Goal: Transaction & Acquisition: Purchase product/service

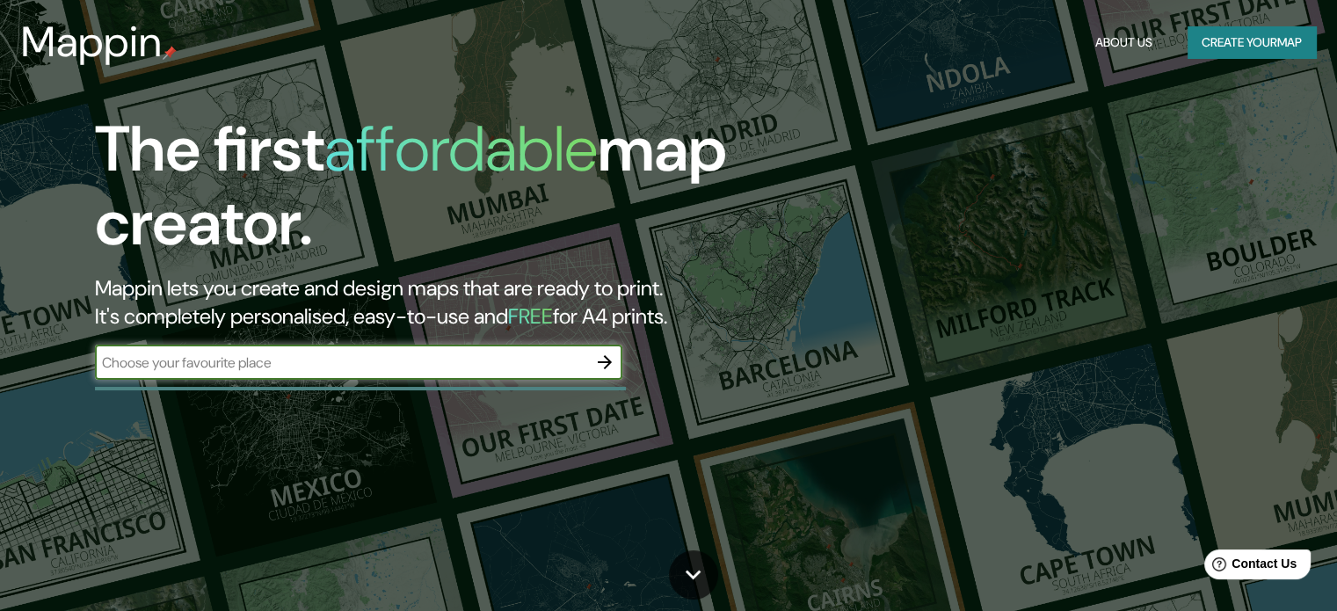
click at [376, 360] on input "text" at bounding box center [341, 362] width 492 height 20
type input "pacasmayo"
click at [615, 360] on icon "button" at bounding box center [604, 362] width 21 height 21
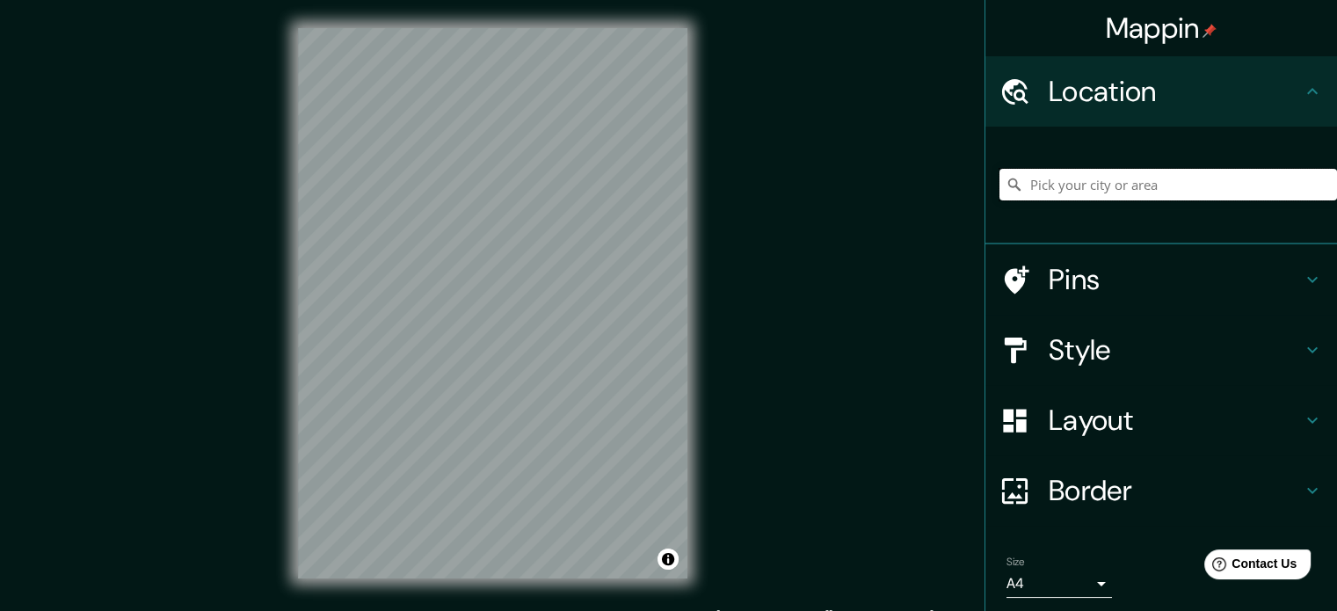
click at [1150, 184] on input "Pick your city or area" at bounding box center [1167, 185] width 337 height 32
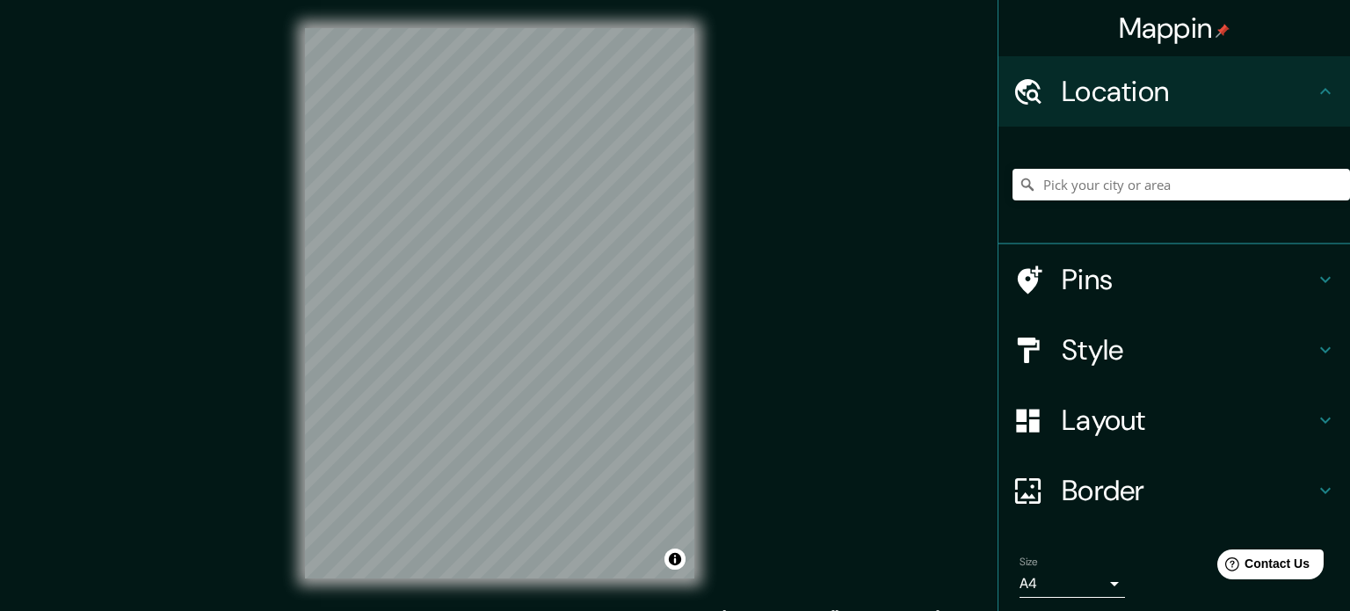
click at [1029, 581] on body "Mappin Location Pins Style Layout Border Choose a border. Hint : you can make l…" at bounding box center [675, 305] width 1350 height 611
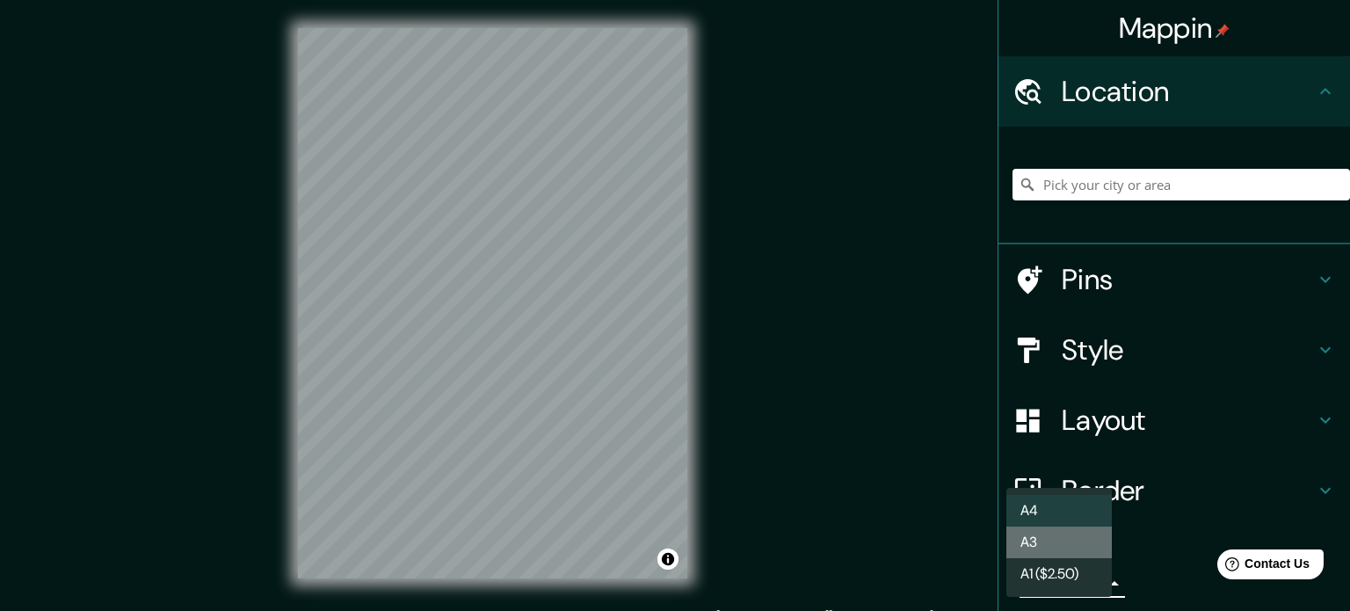
click at [1057, 546] on li "A3" at bounding box center [1058, 542] width 105 height 32
type input "a4"
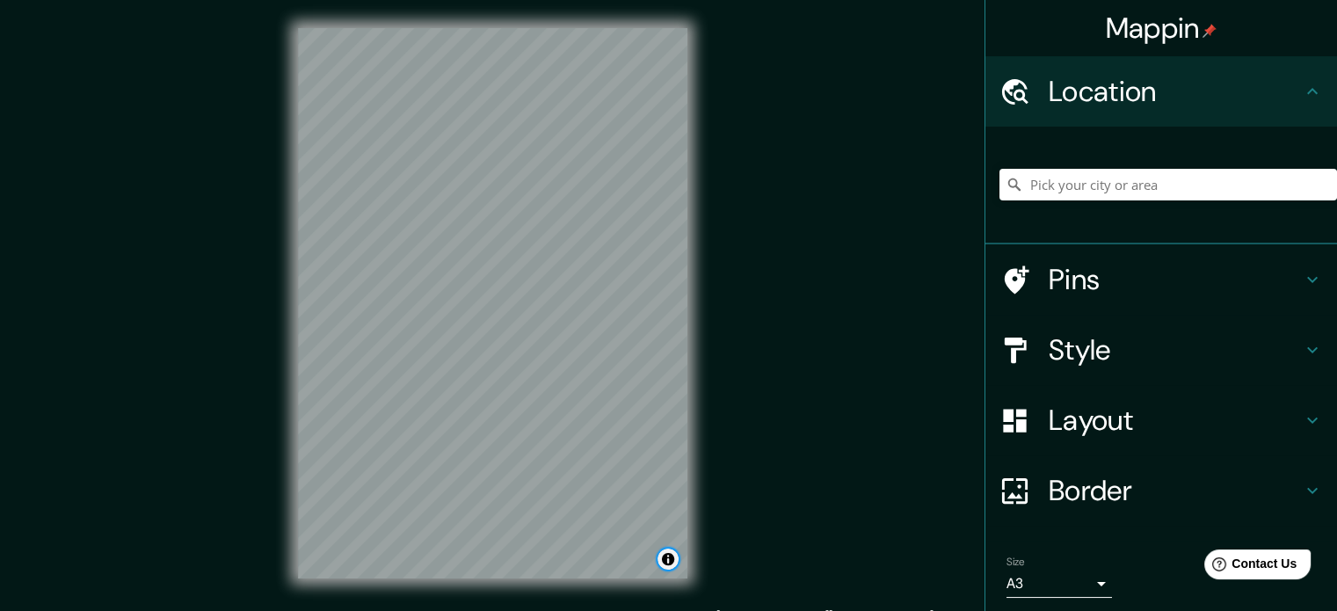
click at [672, 558] on button "Toggle attribution" at bounding box center [667, 558] width 21 height 21
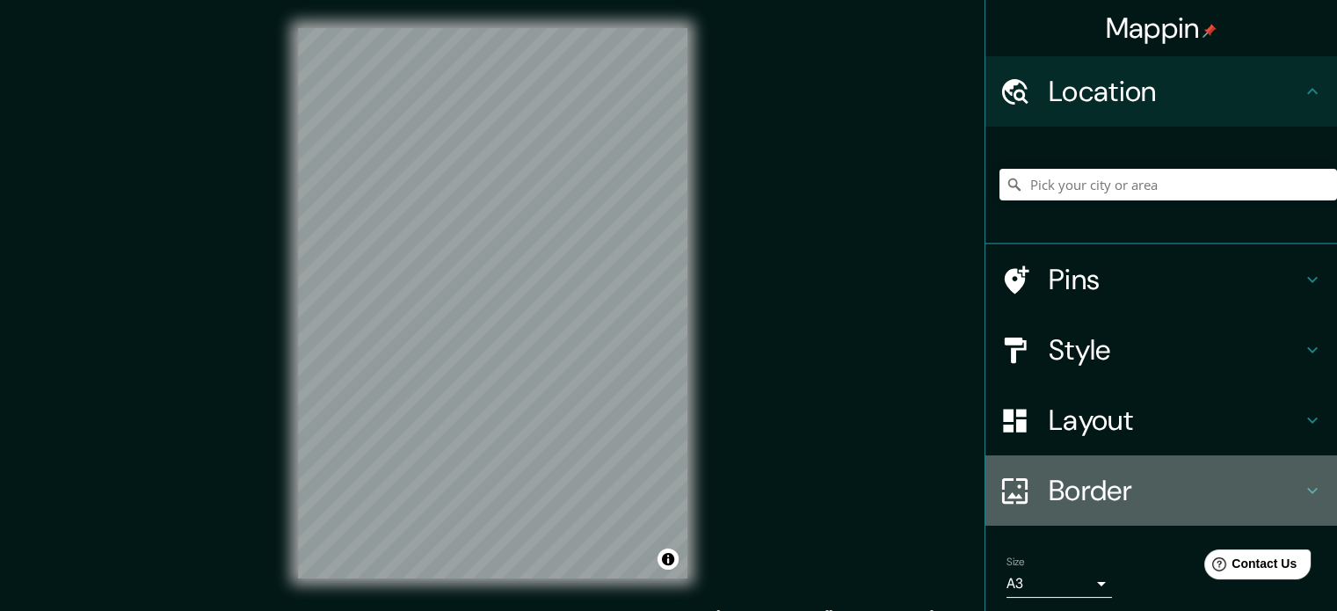
click at [1048, 474] on h4 "Border" at bounding box center [1174, 490] width 253 height 35
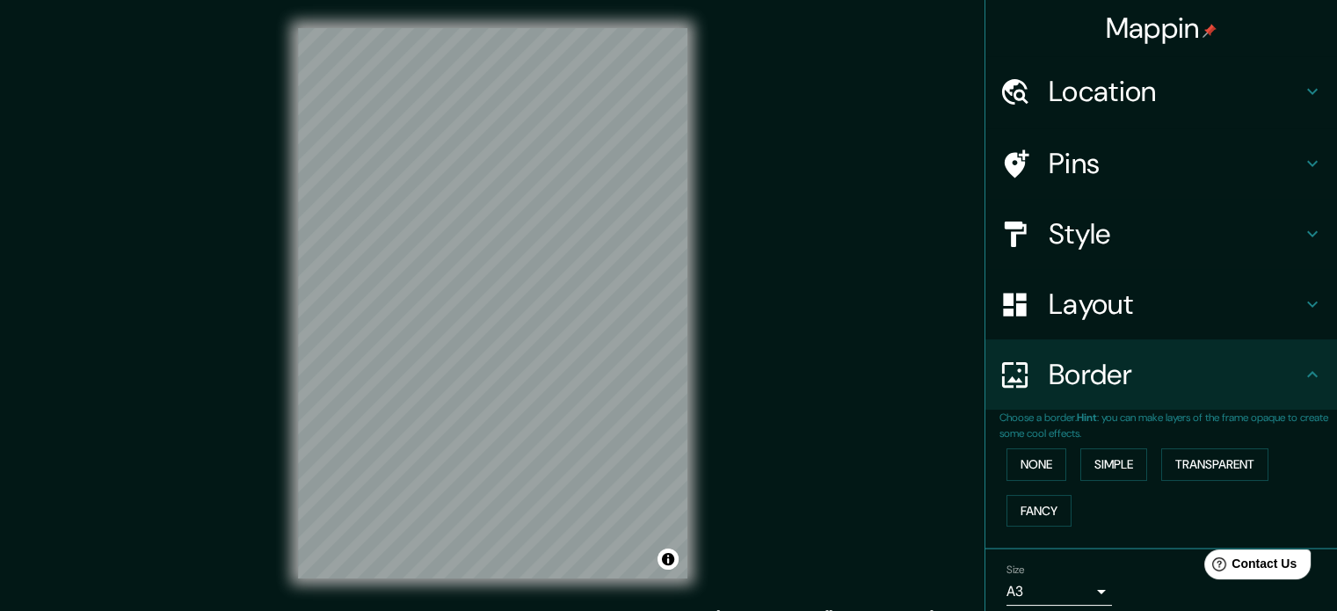
click at [1116, 382] on h4 "Border" at bounding box center [1174, 374] width 253 height 35
click at [1090, 318] on h4 "Layout" at bounding box center [1174, 303] width 253 height 35
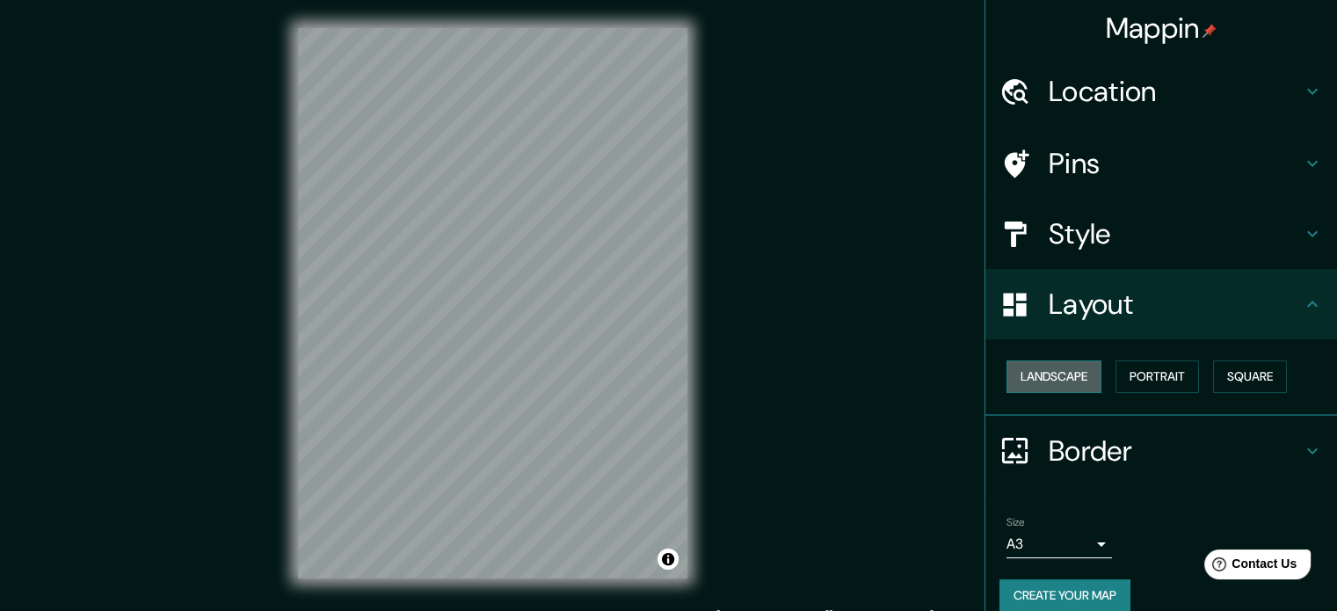
click at [1065, 378] on button "Landscape" at bounding box center [1053, 376] width 95 height 33
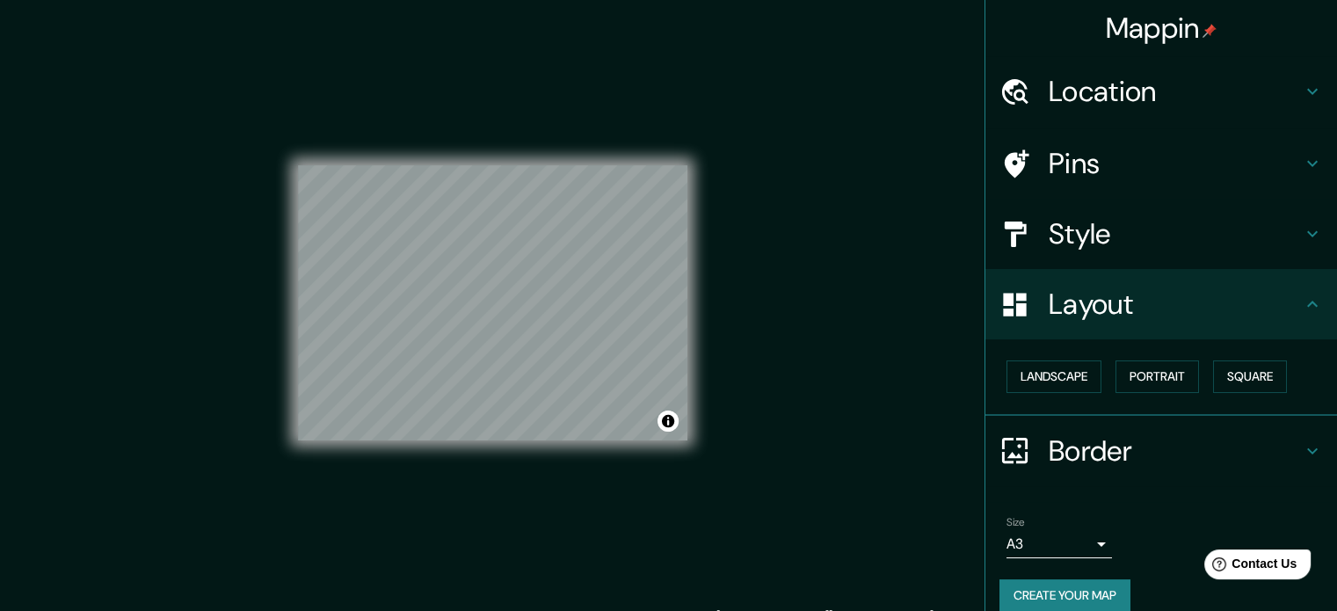
click at [725, 400] on div "Mappin Location Pins Style Layout Landscape Portrait Square Border Choose a bor…" at bounding box center [668, 317] width 1337 height 634
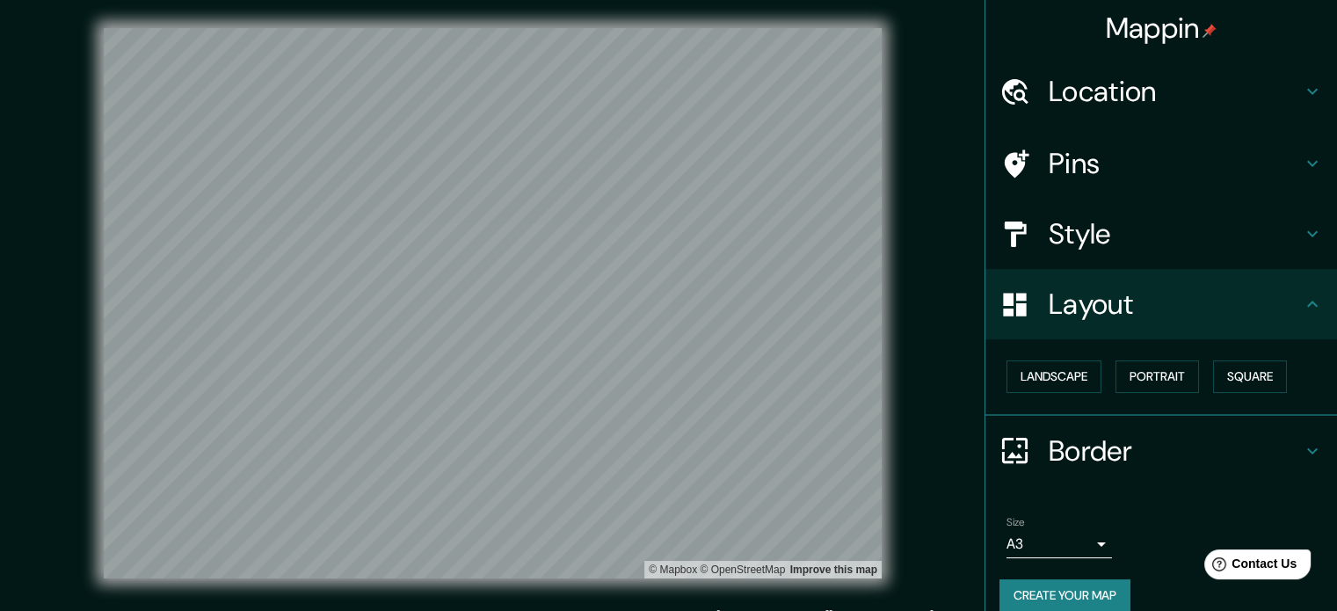
click at [1096, 93] on h4 "Location" at bounding box center [1174, 91] width 253 height 35
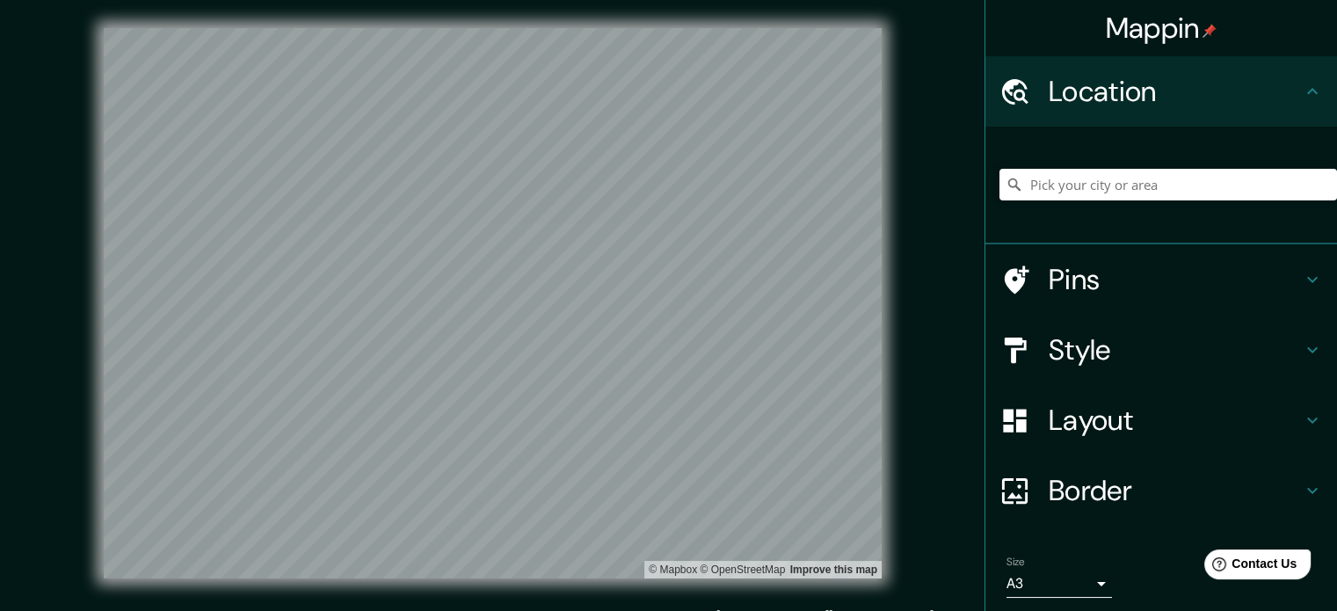
click at [1082, 164] on div at bounding box center [1167, 185] width 337 height 88
click at [1076, 172] on input "Pick your city or area" at bounding box center [1167, 185] width 337 height 32
type input "tRUJI"
type input "M"
click at [1039, 163] on div "Pacasmayo, Departamento de [GEOGRAPHIC_DATA], [GEOGRAPHIC_DATA]" at bounding box center [1167, 185] width 337 height 88
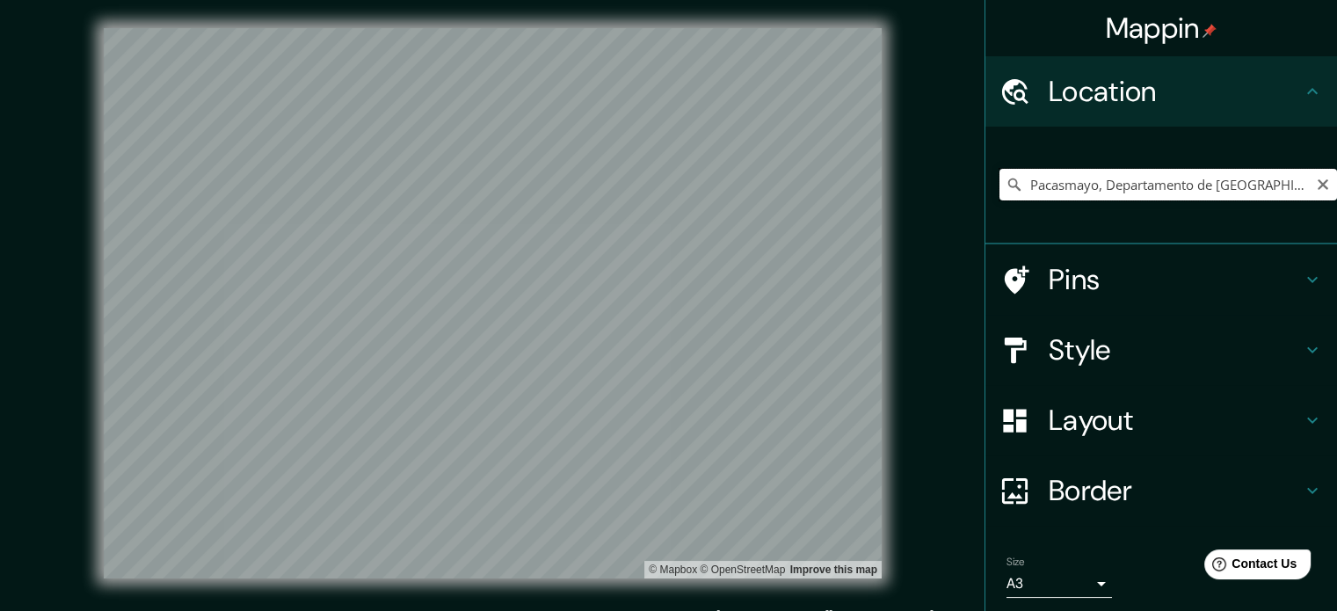
click at [1038, 178] on input "Pacasmayo, Departamento de [GEOGRAPHIC_DATA], [GEOGRAPHIC_DATA]" at bounding box center [1167, 185] width 337 height 32
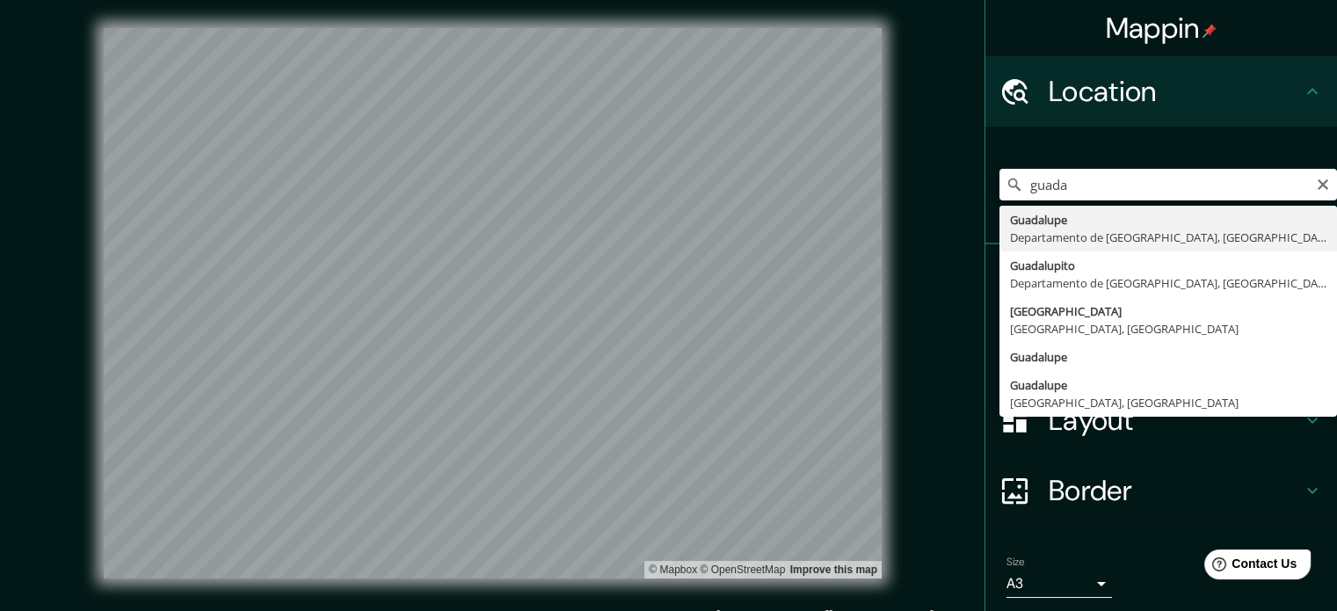
type input "[GEOGRAPHIC_DATA], [GEOGRAPHIC_DATA], [GEOGRAPHIC_DATA]"
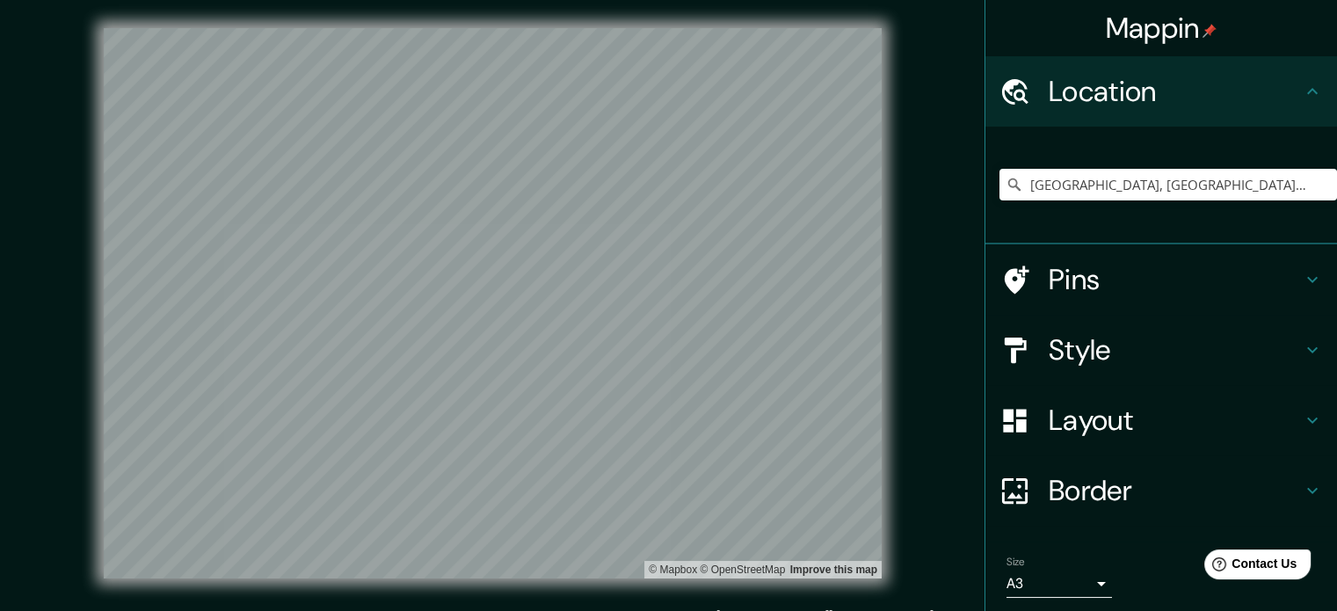
click at [1147, 265] on h4 "Pins" at bounding box center [1174, 279] width 253 height 35
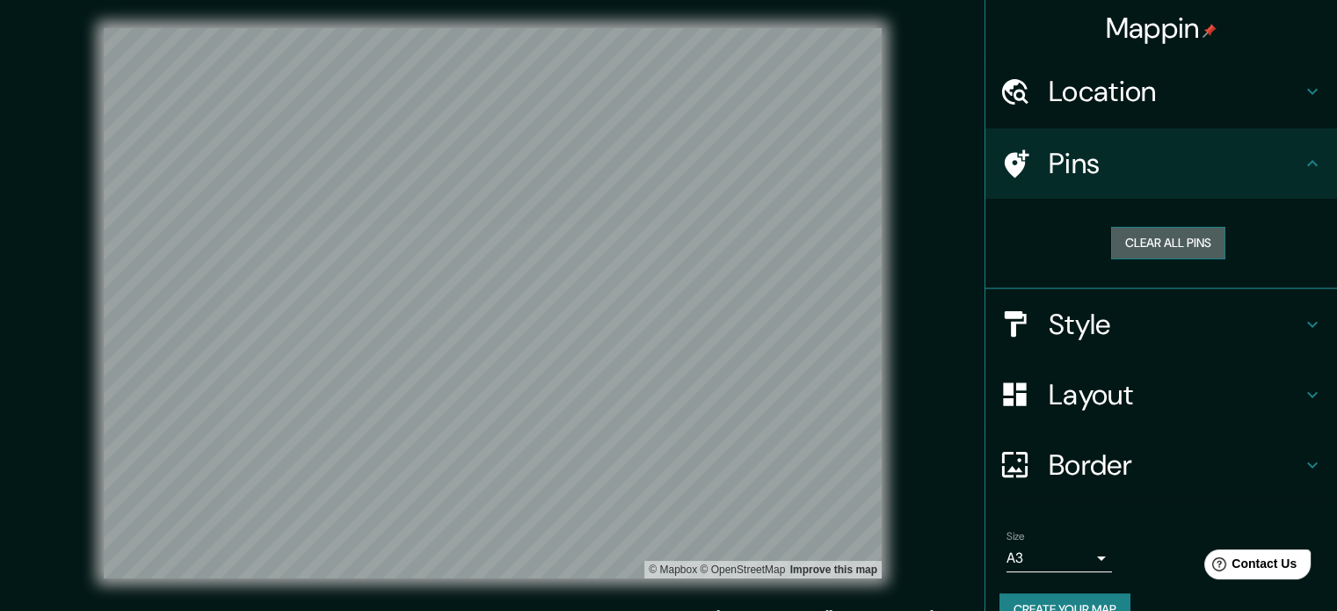
click at [1143, 249] on button "Clear all pins" at bounding box center [1168, 243] width 114 height 33
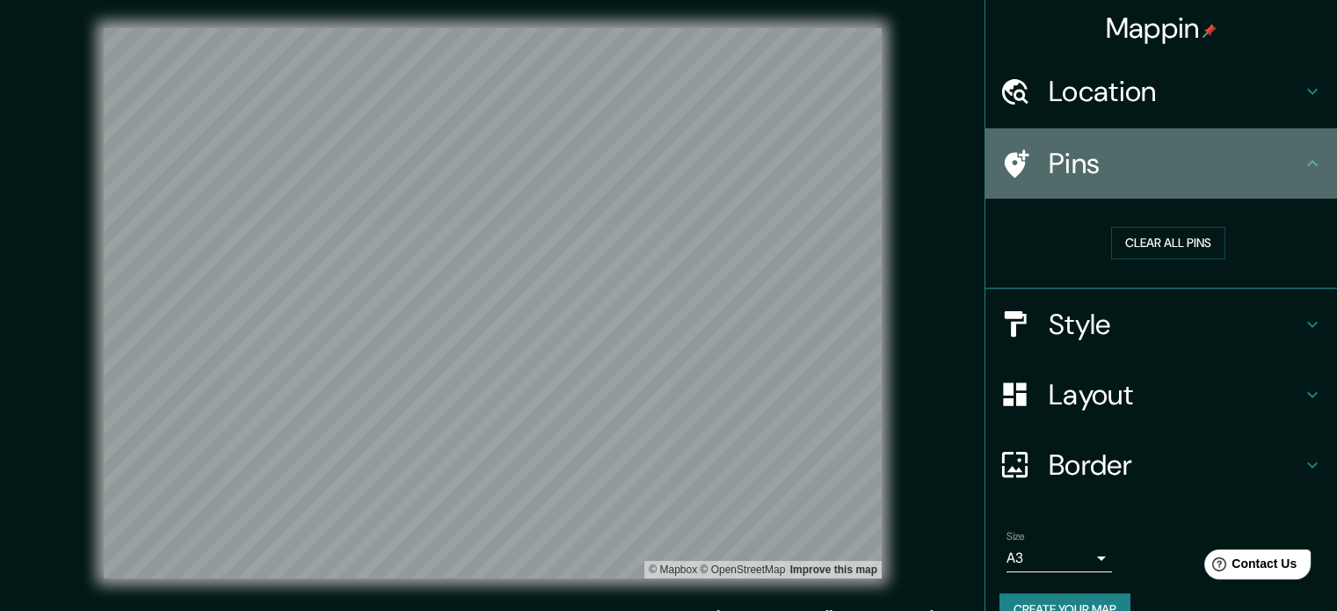
click at [1136, 165] on h4 "Pins" at bounding box center [1174, 163] width 253 height 35
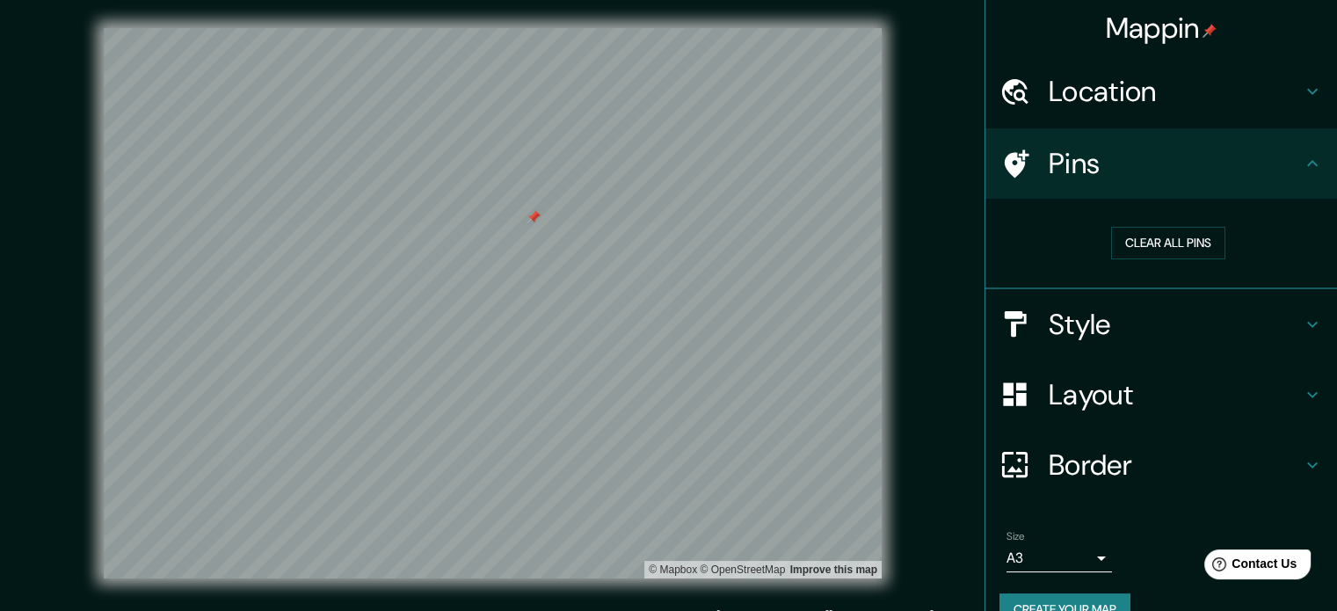
click at [1175, 194] on div "Pins" at bounding box center [1161, 163] width 352 height 70
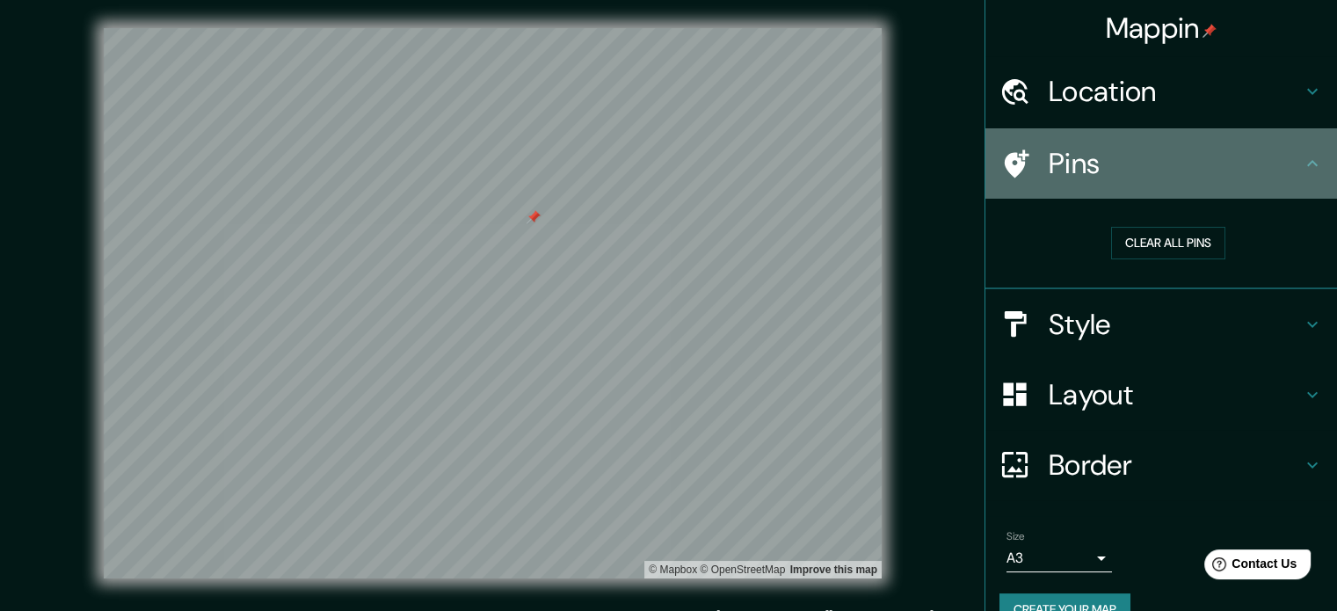
click at [1283, 170] on h4 "Pins" at bounding box center [1174, 163] width 253 height 35
click at [1301, 166] on icon at bounding box center [1311, 163] width 21 height 21
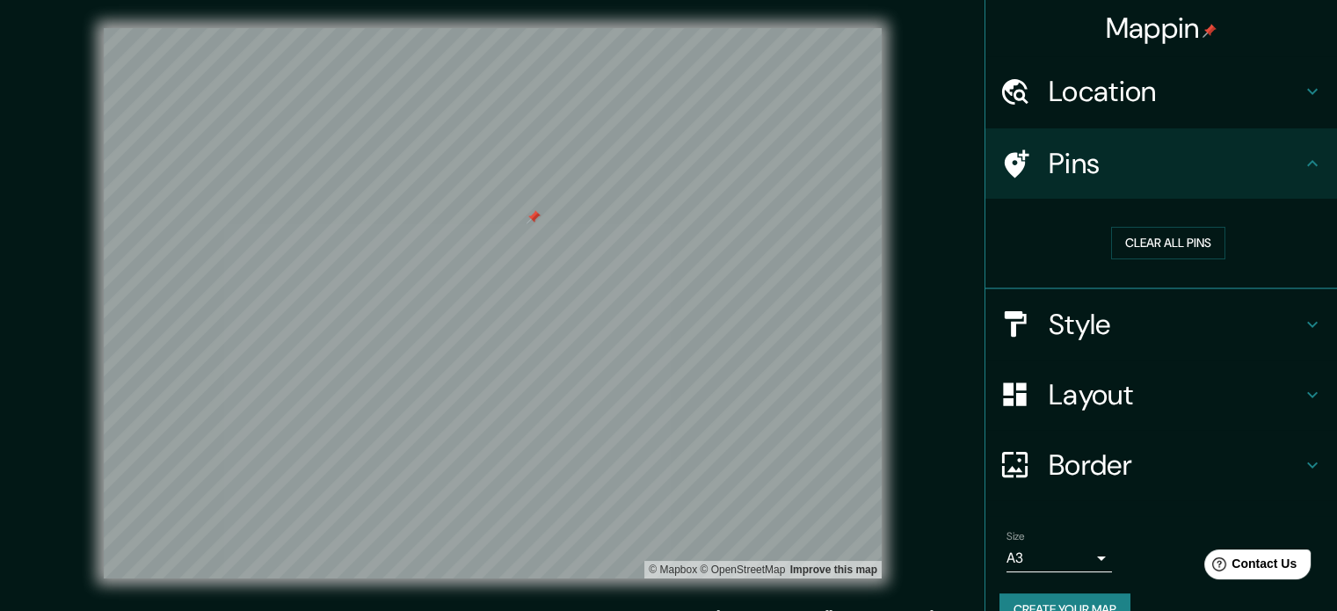
drag, startPoint x: 1304, startPoint y: 172, endPoint x: 1305, endPoint y: 157, distance: 15.0
click at [1305, 161] on div "Pins" at bounding box center [1161, 163] width 352 height 70
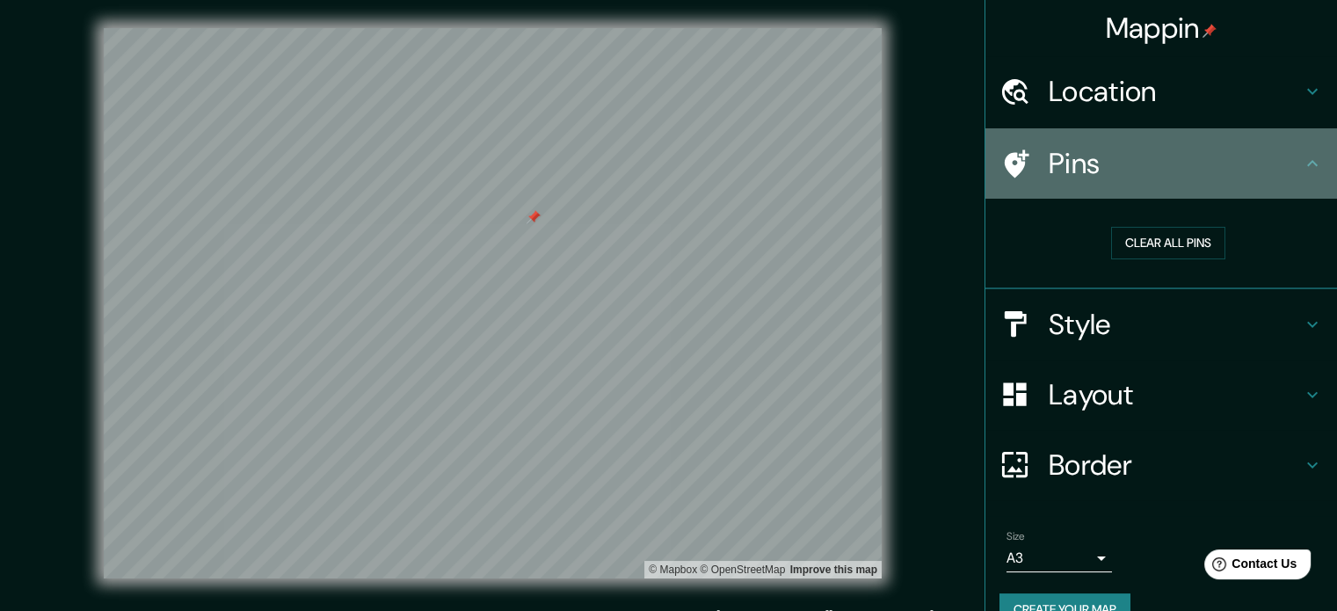
click at [1305, 157] on icon at bounding box center [1311, 163] width 21 height 21
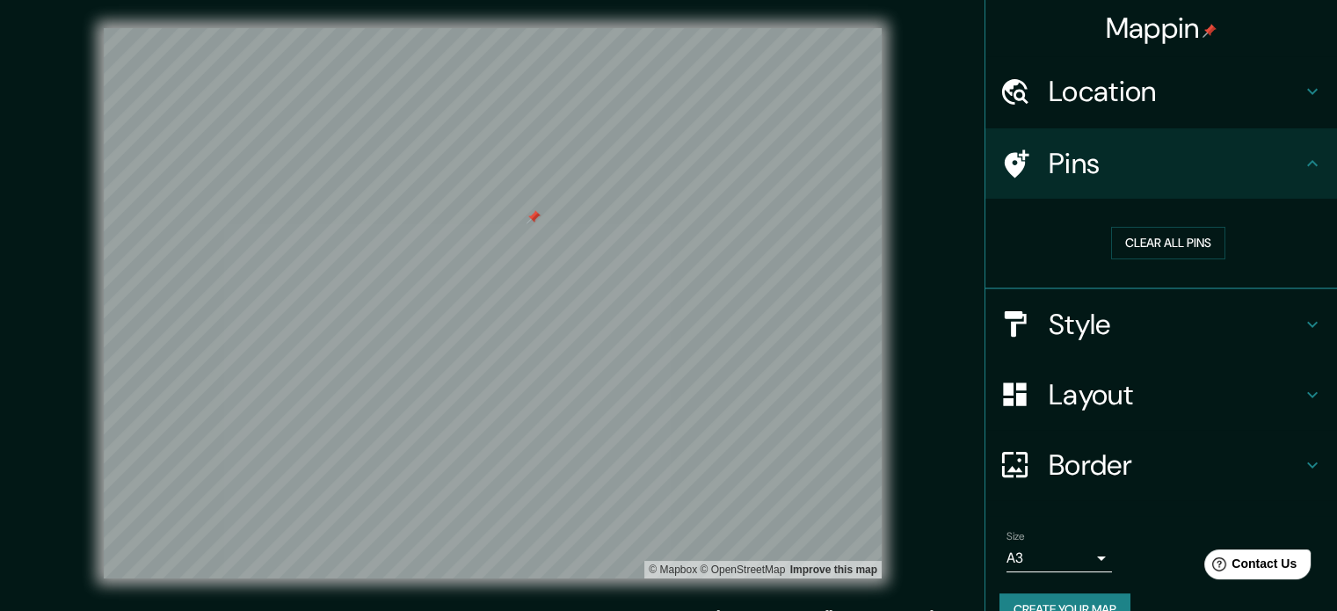
click at [1293, 102] on div "Location" at bounding box center [1161, 91] width 352 height 70
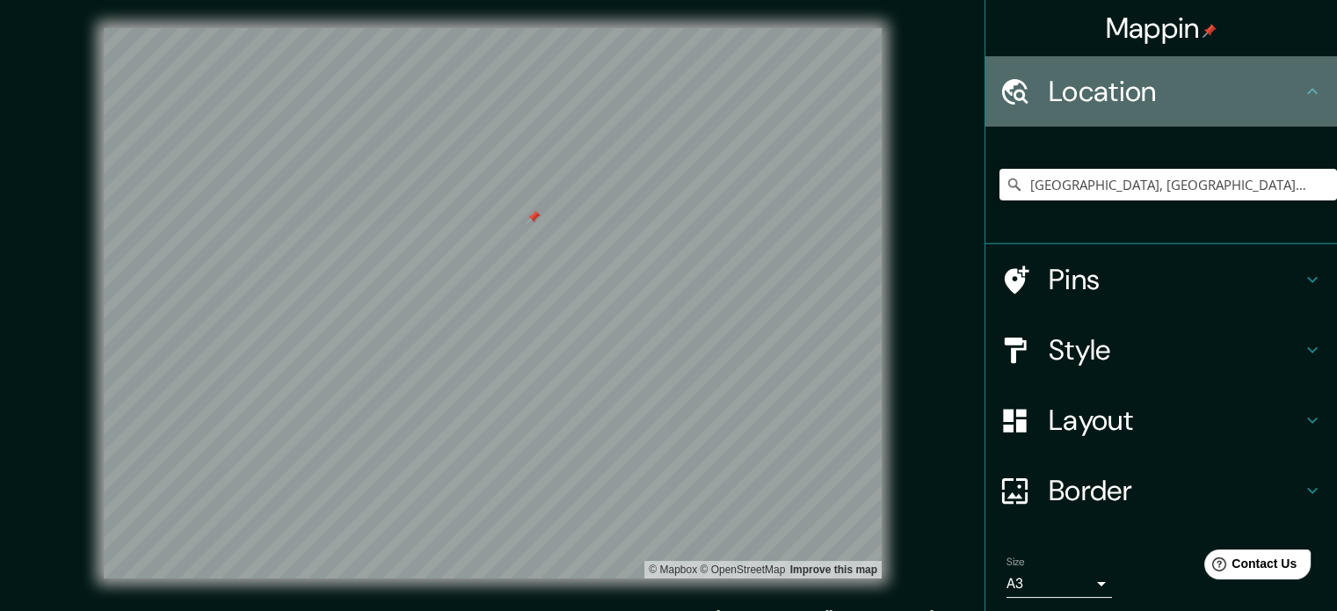
click at [1287, 100] on h4 "Location" at bounding box center [1174, 91] width 253 height 35
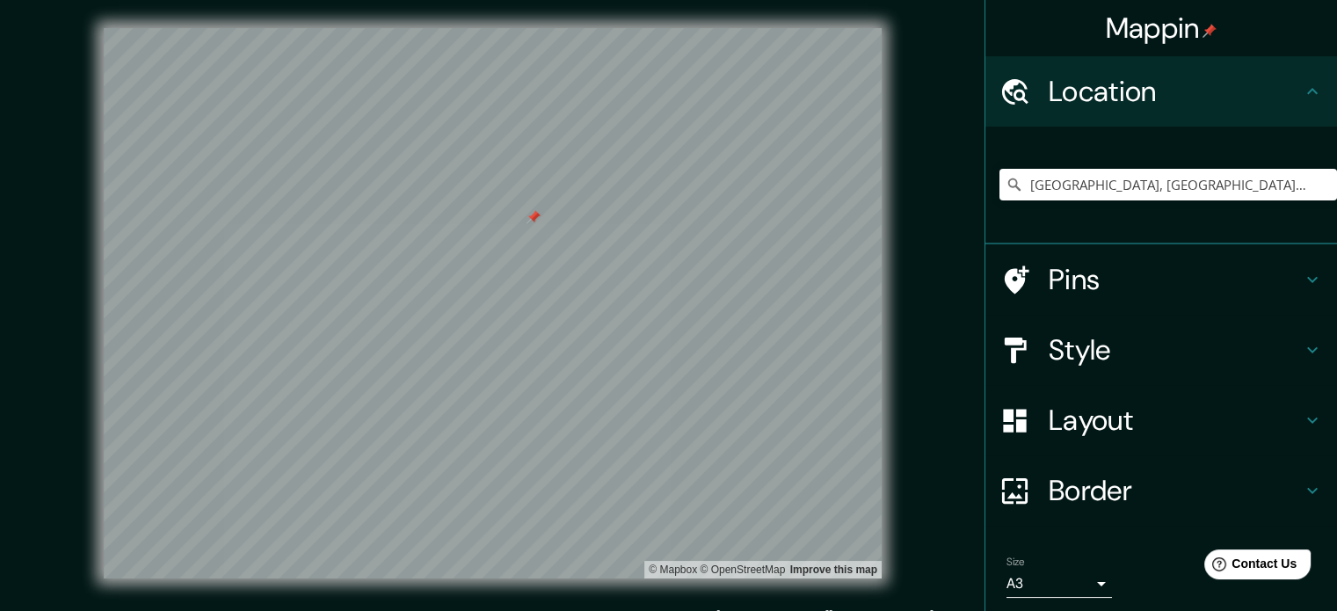
click at [1213, 340] on h4 "Style" at bounding box center [1174, 349] width 253 height 35
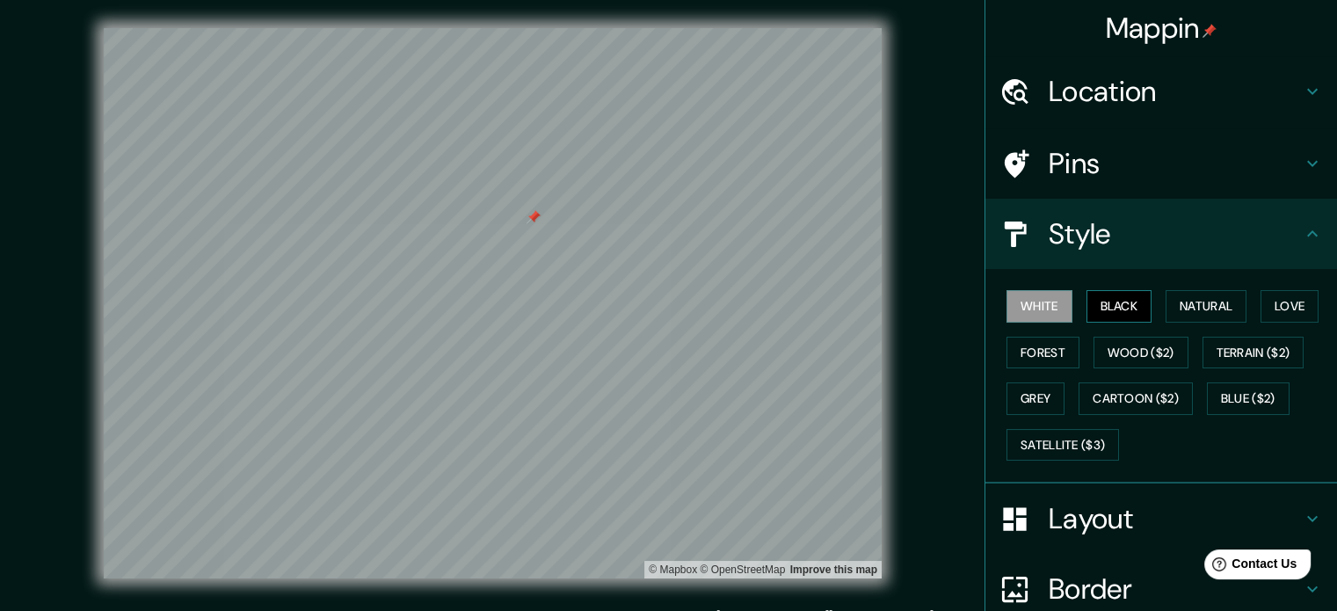
click at [1127, 308] on button "Black" at bounding box center [1119, 306] width 66 height 33
click at [1046, 303] on button "White" at bounding box center [1039, 306] width 66 height 33
click at [1211, 291] on button "Natural" at bounding box center [1205, 306] width 81 height 33
click at [1118, 168] on h4 "Pins" at bounding box center [1174, 163] width 253 height 35
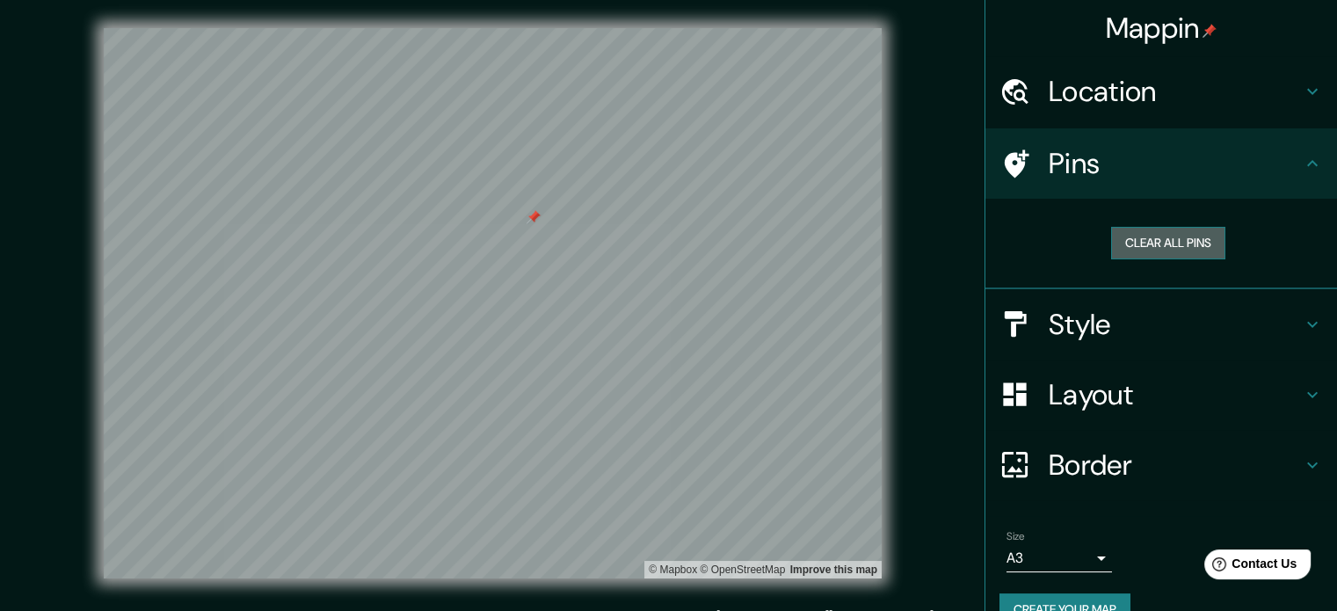
click at [1142, 234] on button "Clear all pins" at bounding box center [1168, 243] width 114 height 33
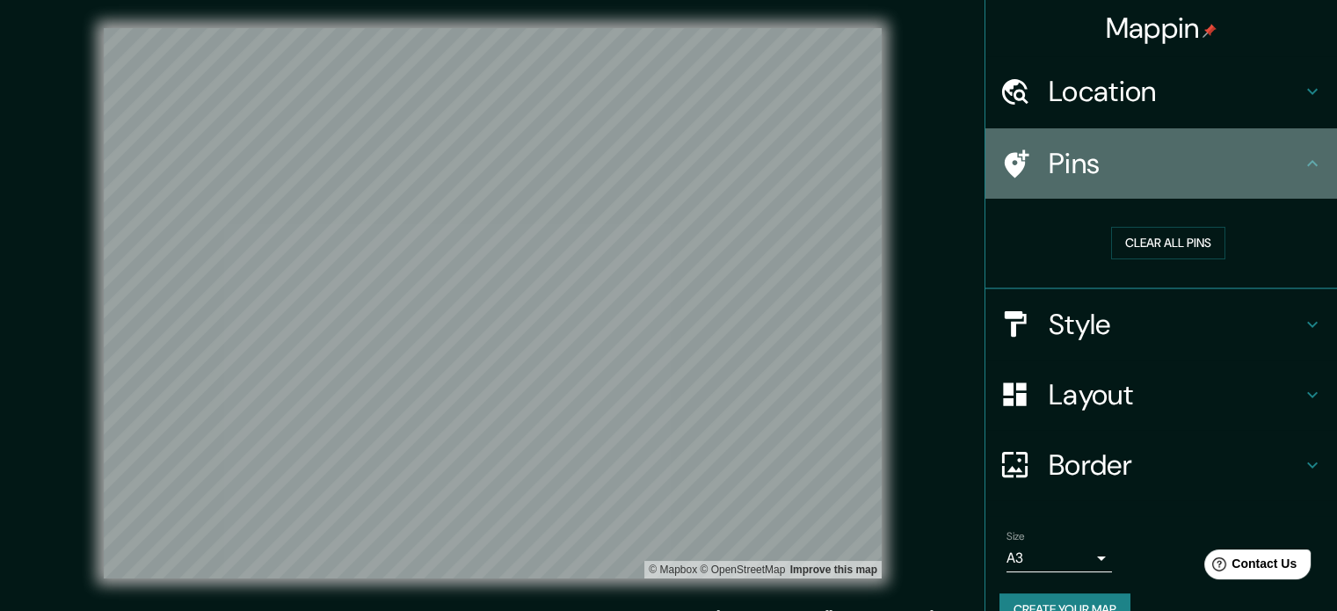
click at [1139, 163] on h4 "Pins" at bounding box center [1174, 163] width 253 height 35
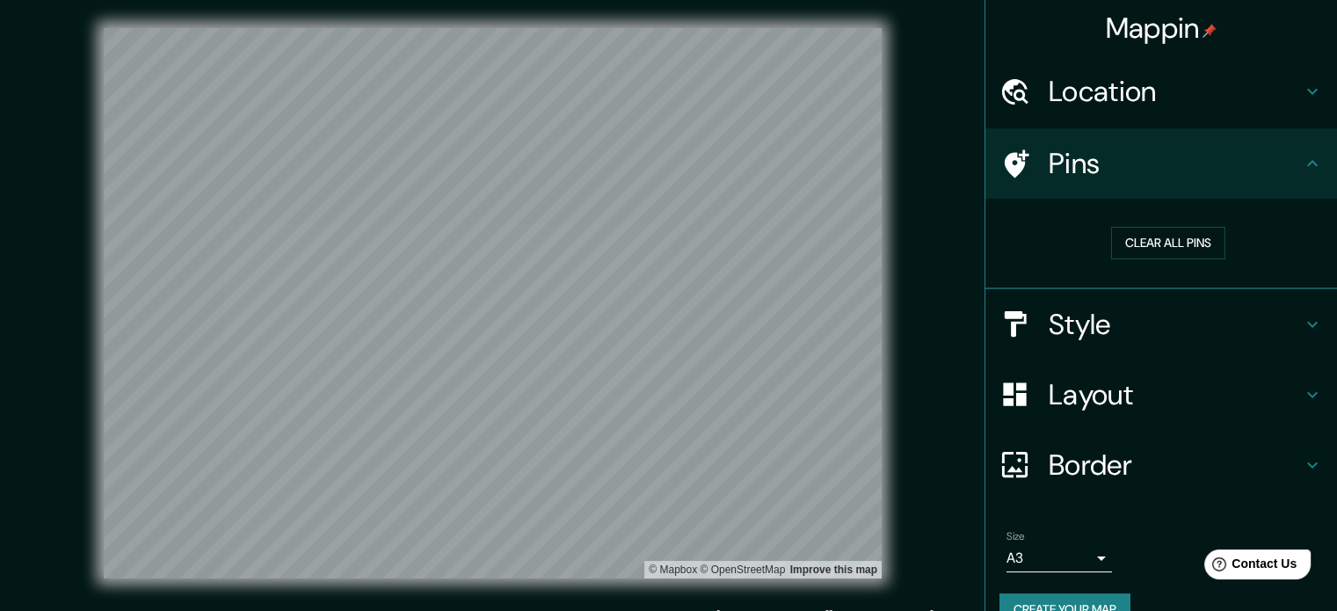
click at [1172, 323] on h4 "Style" at bounding box center [1174, 324] width 253 height 35
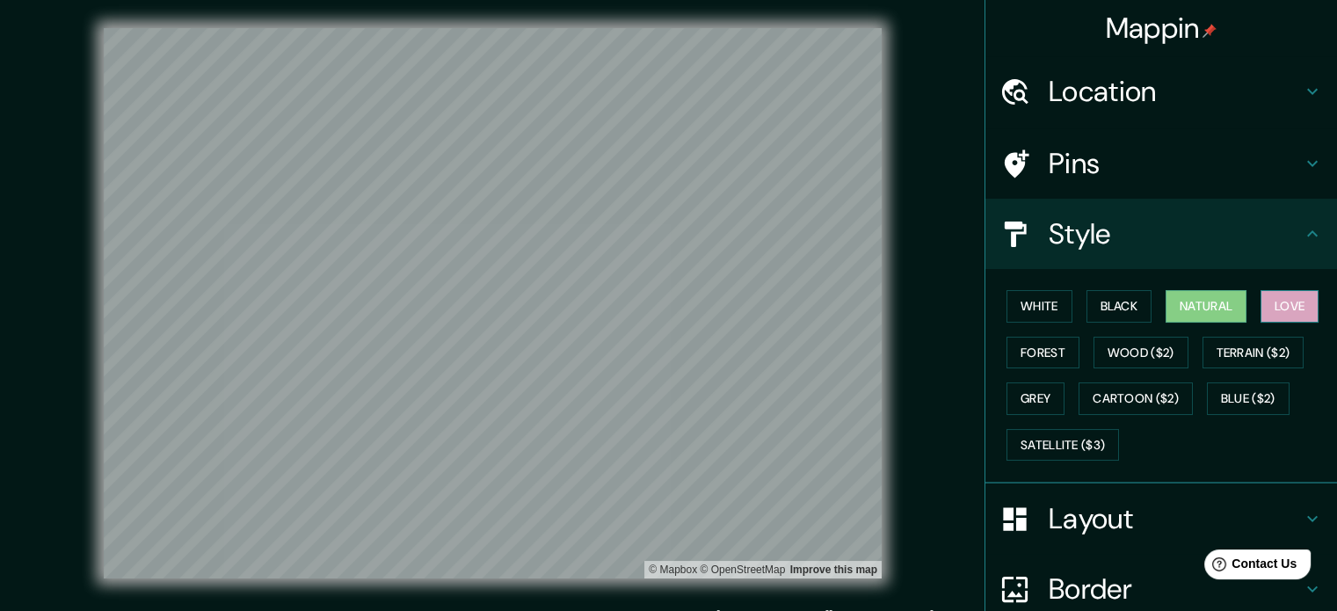
click at [1278, 312] on button "Love" at bounding box center [1289, 306] width 58 height 33
click at [1211, 317] on button "Natural" at bounding box center [1205, 306] width 81 height 33
click at [1064, 350] on button "Forest" at bounding box center [1042, 353] width 73 height 33
click at [1062, 350] on button "Forest" at bounding box center [1042, 353] width 73 height 33
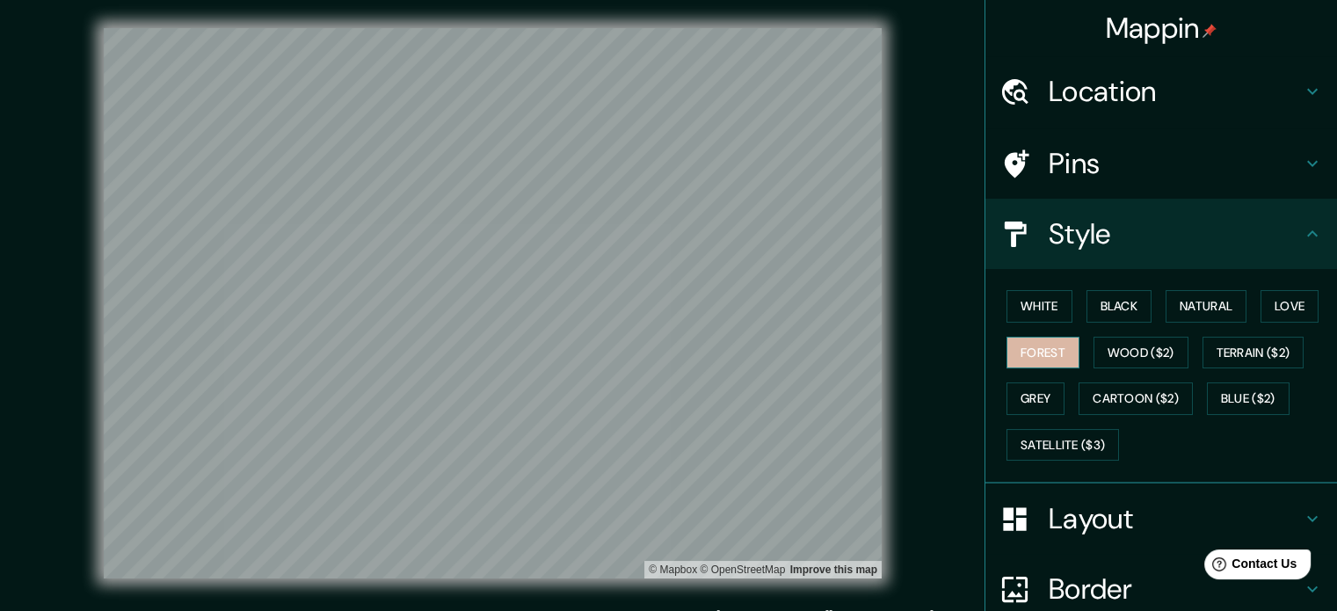
click at [1056, 350] on button "Forest" at bounding box center [1042, 353] width 73 height 33
click at [1209, 313] on button "Natural" at bounding box center [1205, 306] width 81 height 33
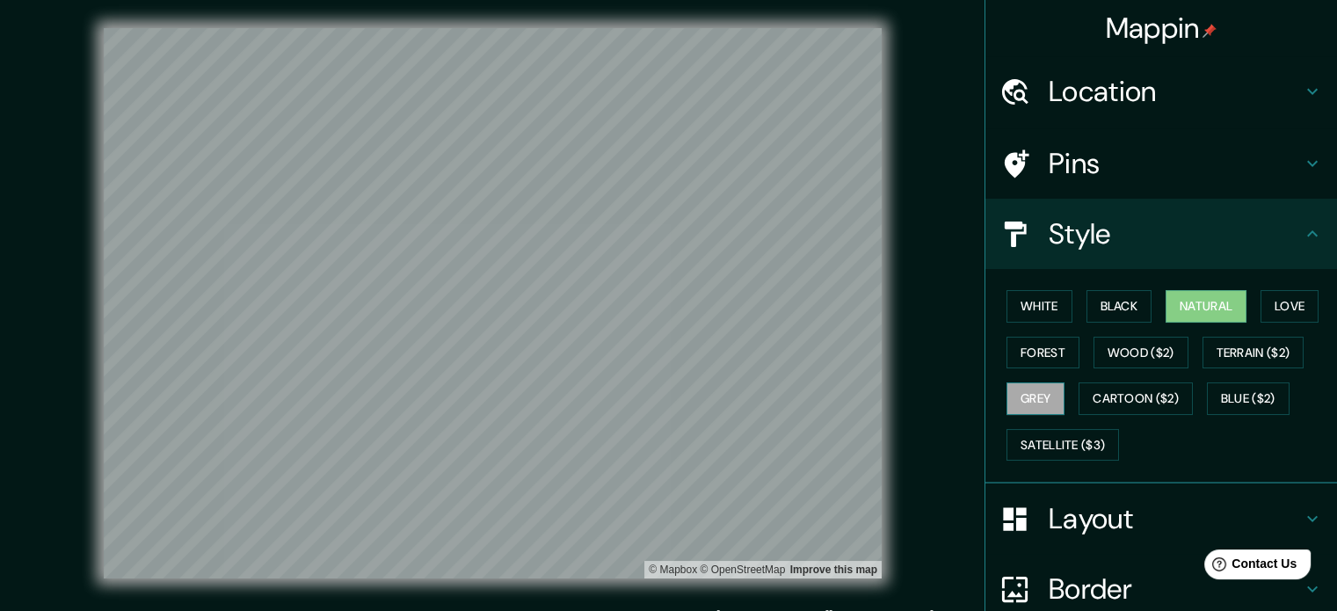
click at [1033, 400] on button "Grey" at bounding box center [1035, 398] width 58 height 33
click at [1194, 309] on button "Natural" at bounding box center [1205, 306] width 81 height 33
click at [946, 259] on div "© Mapbox © OpenStreetMap Improve this map" at bounding box center [492, 303] width 1203 height 550
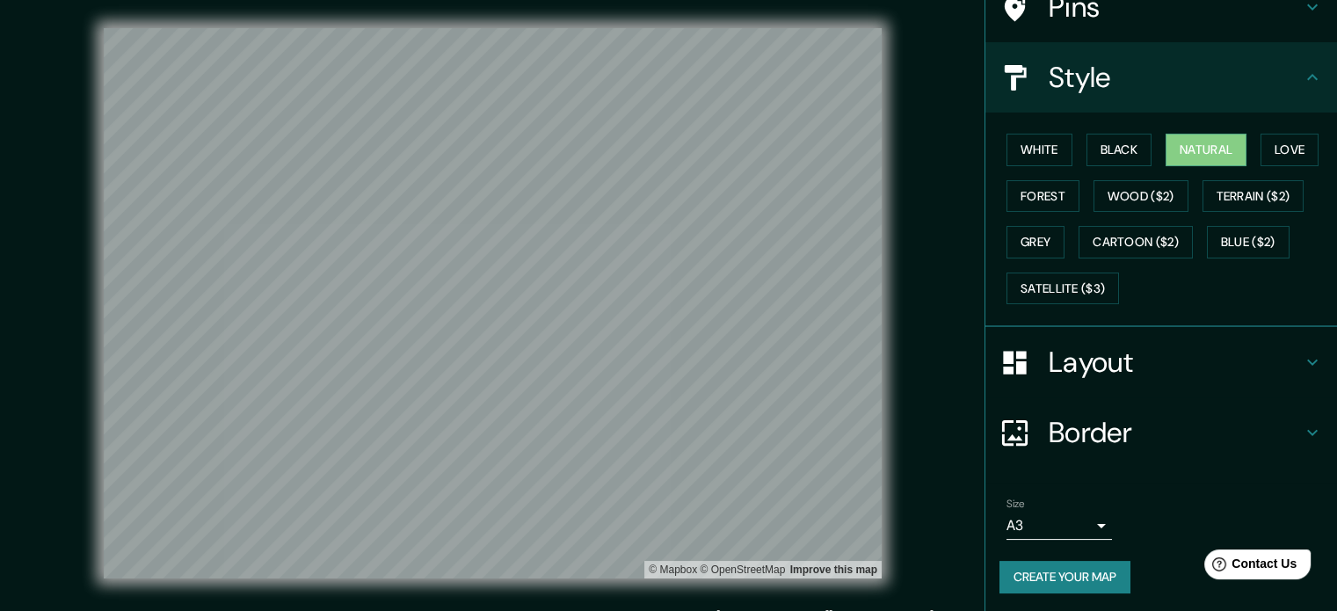
click at [1197, 337] on div "Layout" at bounding box center [1161, 362] width 352 height 70
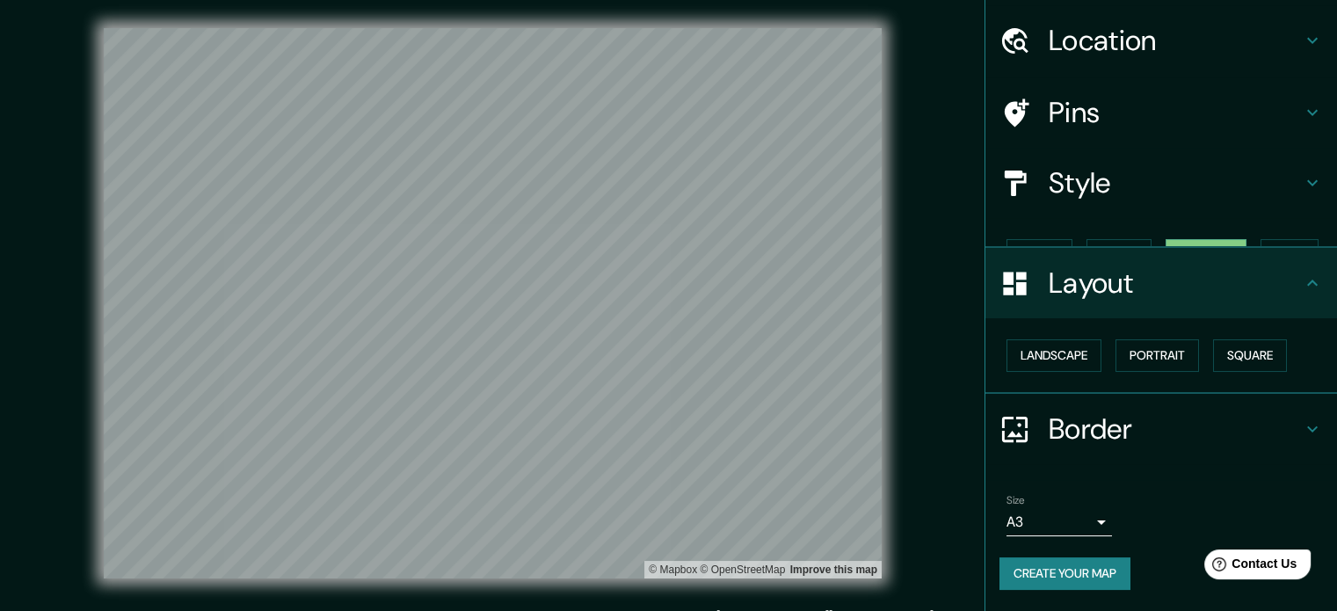
scroll to position [19, 0]
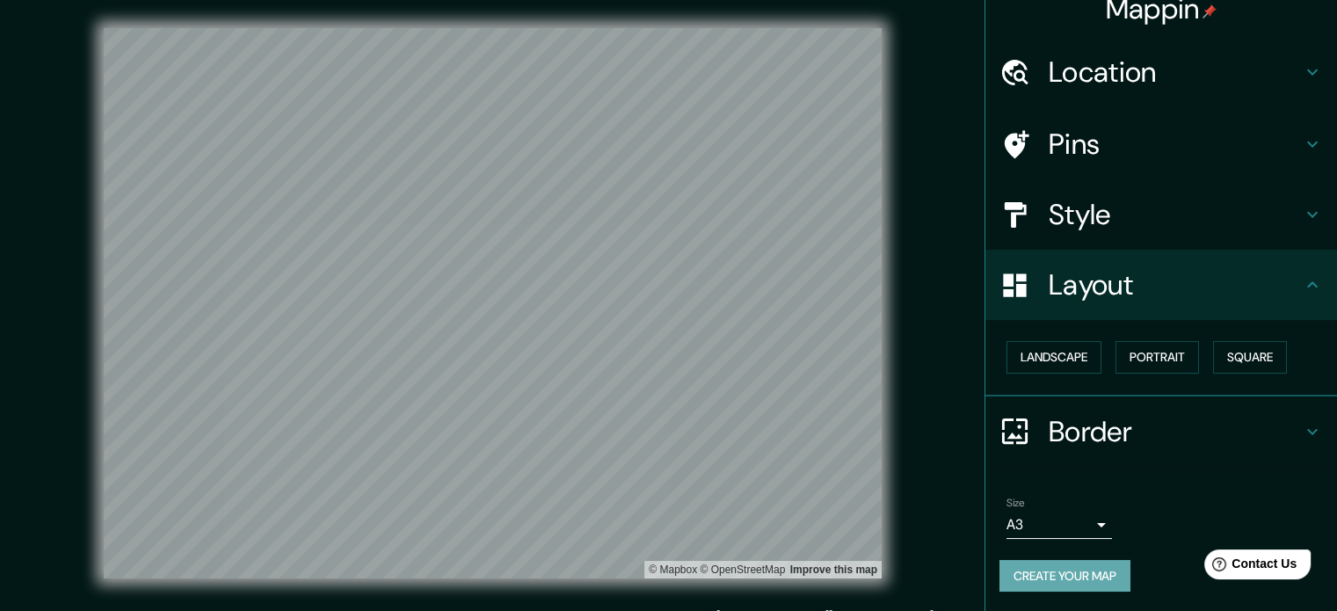
click at [1082, 570] on button "Create your map" at bounding box center [1064, 576] width 131 height 33
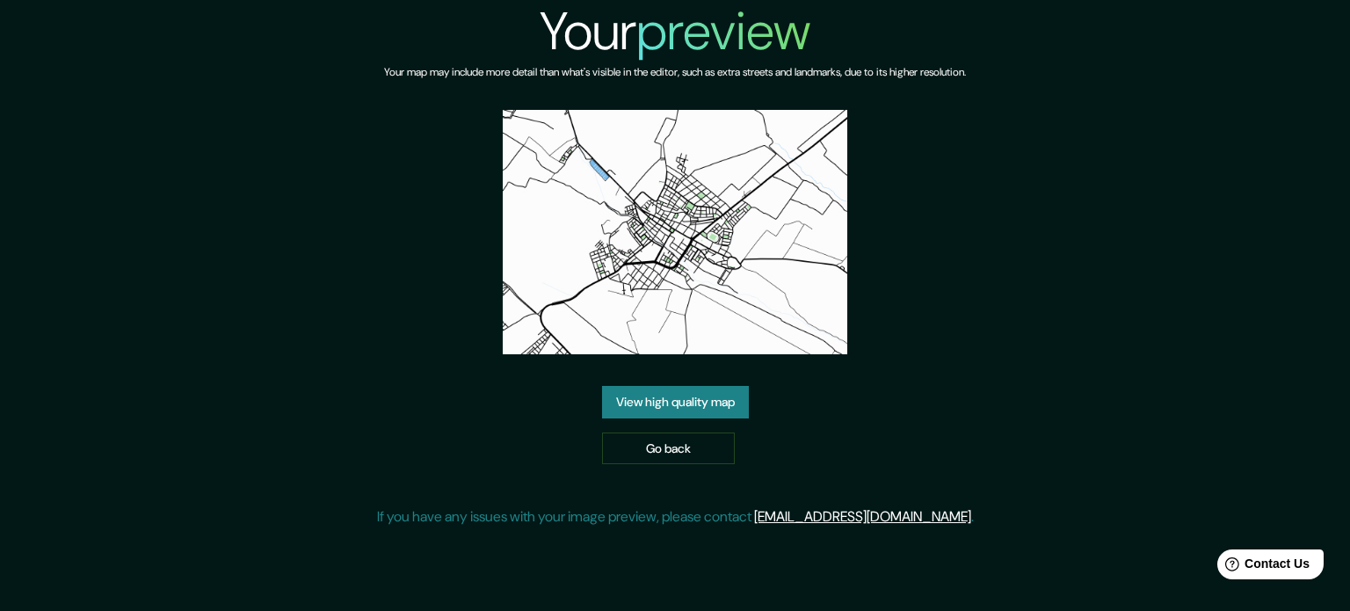
click at [685, 404] on link "View high quality map" at bounding box center [675, 402] width 147 height 33
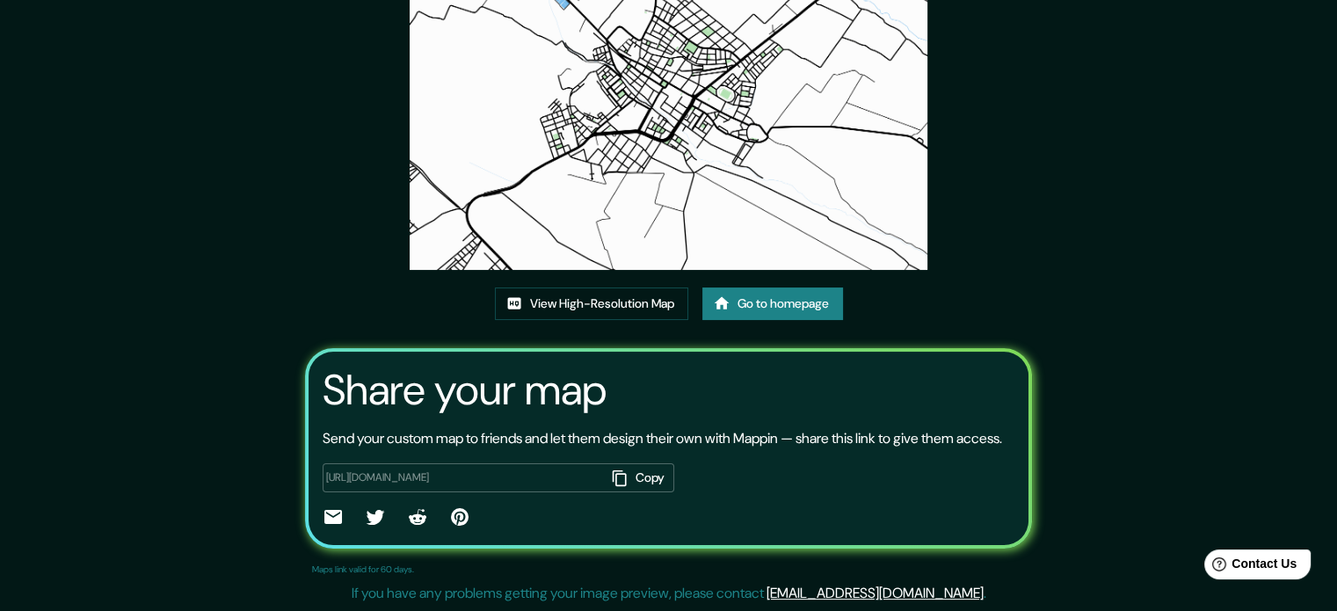
scroll to position [194, 0]
click at [625, 475] on button "Copy" at bounding box center [639, 477] width 69 height 29
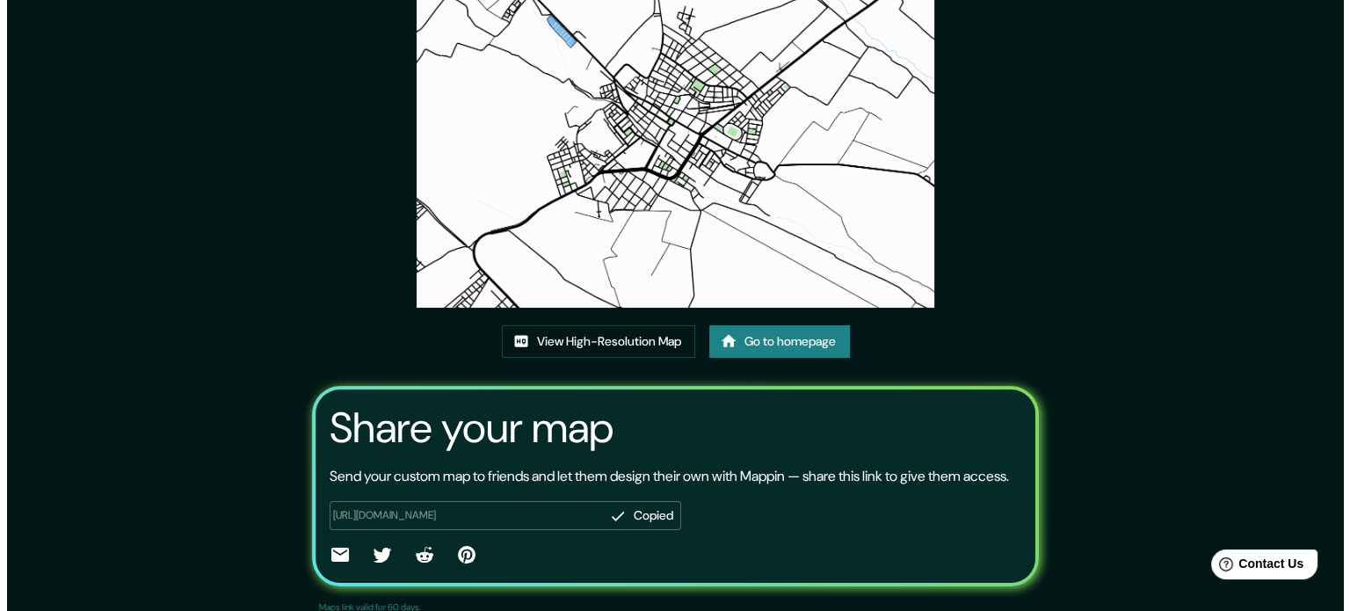
scroll to position [0, 0]
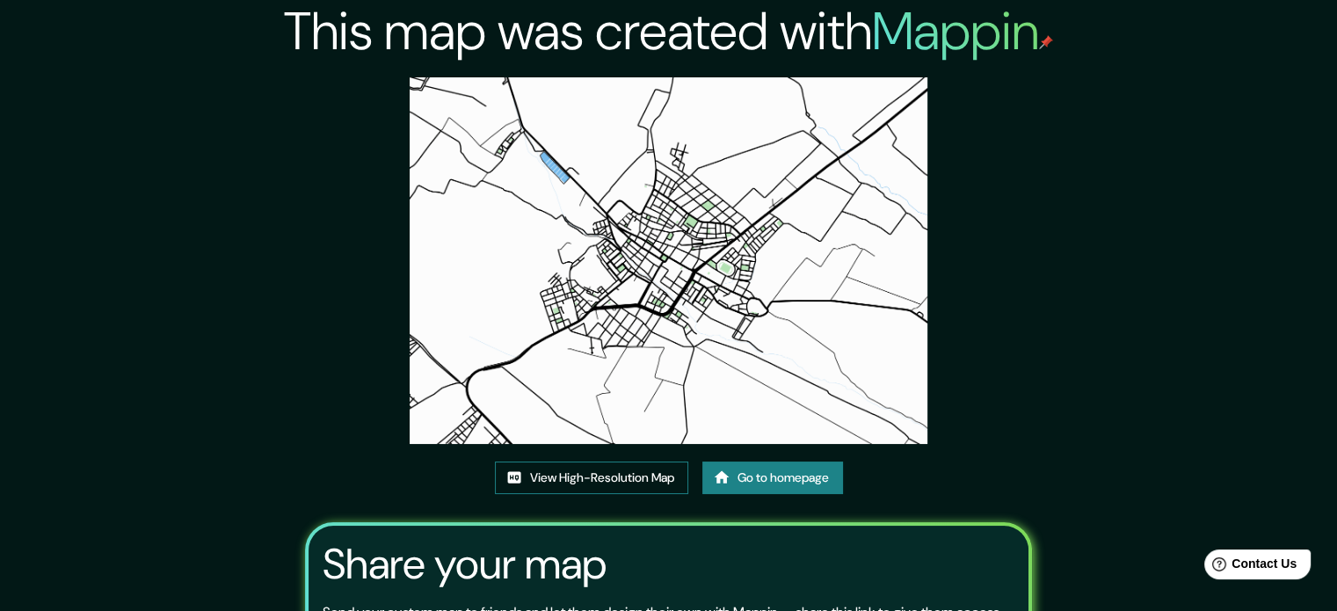
click at [658, 467] on link "View High-Resolution Map" at bounding box center [591, 477] width 193 height 33
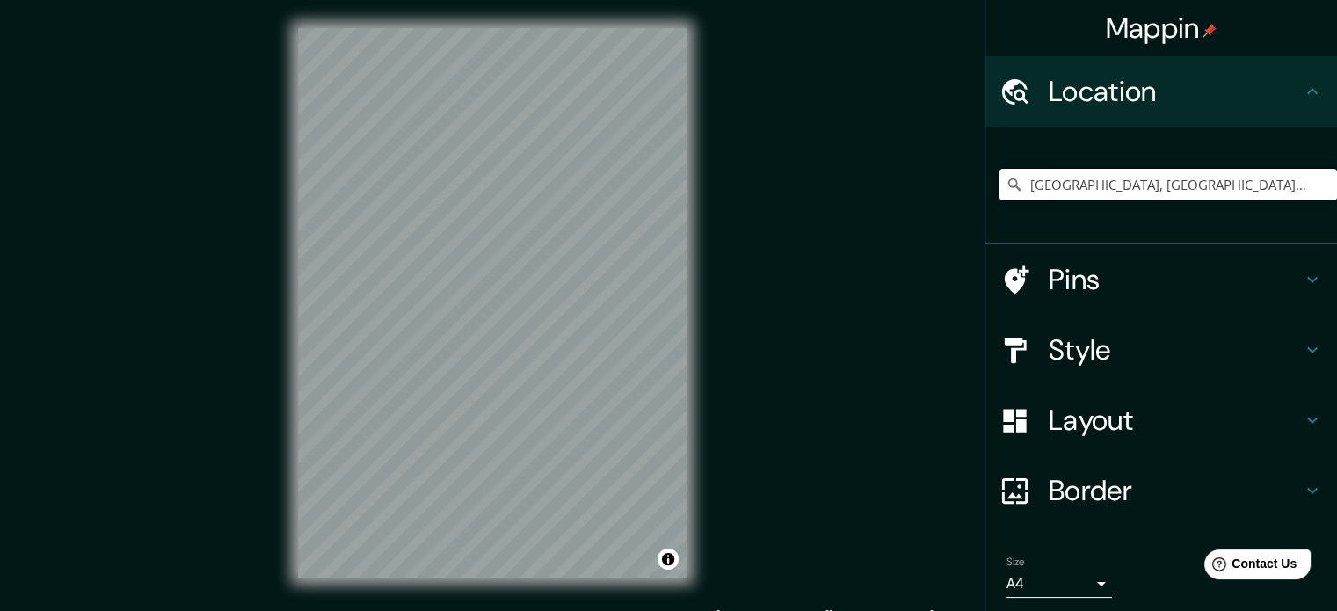
click at [1075, 176] on input "[GEOGRAPHIC_DATA], [GEOGRAPHIC_DATA], [GEOGRAPHIC_DATA]" at bounding box center [1167, 185] width 337 height 32
click at [1181, 182] on input "[GEOGRAPHIC_DATA], [GEOGRAPHIC_DATA], [GEOGRAPHIC_DATA]" at bounding box center [1167, 185] width 337 height 32
click at [1265, 167] on div "[GEOGRAPHIC_DATA], [GEOGRAPHIC_DATA], [GEOGRAPHIC_DATA]" at bounding box center [1167, 185] width 337 height 88
click at [1306, 186] on input "[GEOGRAPHIC_DATA], [GEOGRAPHIC_DATA], [GEOGRAPHIC_DATA]" at bounding box center [1167, 185] width 337 height 32
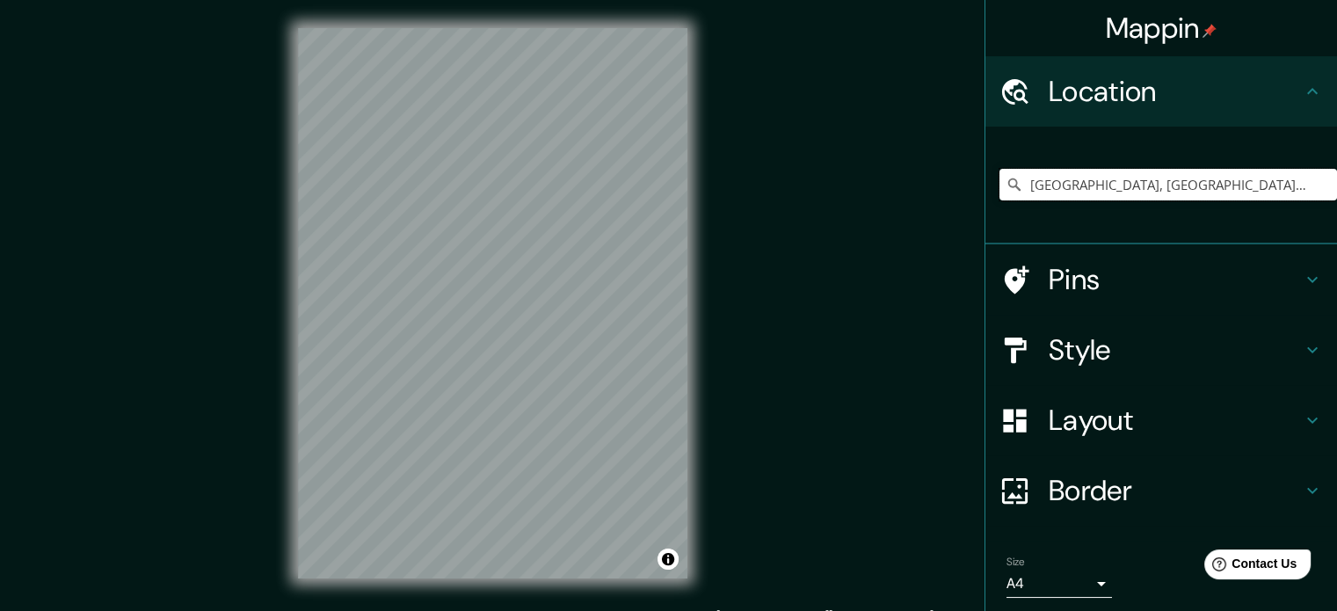
click at [1253, 191] on input "[GEOGRAPHIC_DATA], [GEOGRAPHIC_DATA], [GEOGRAPHIC_DATA]" at bounding box center [1167, 185] width 337 height 32
click at [1251, 191] on input "[GEOGRAPHIC_DATA], [GEOGRAPHIC_DATA], [GEOGRAPHIC_DATA]" at bounding box center [1167, 185] width 337 height 32
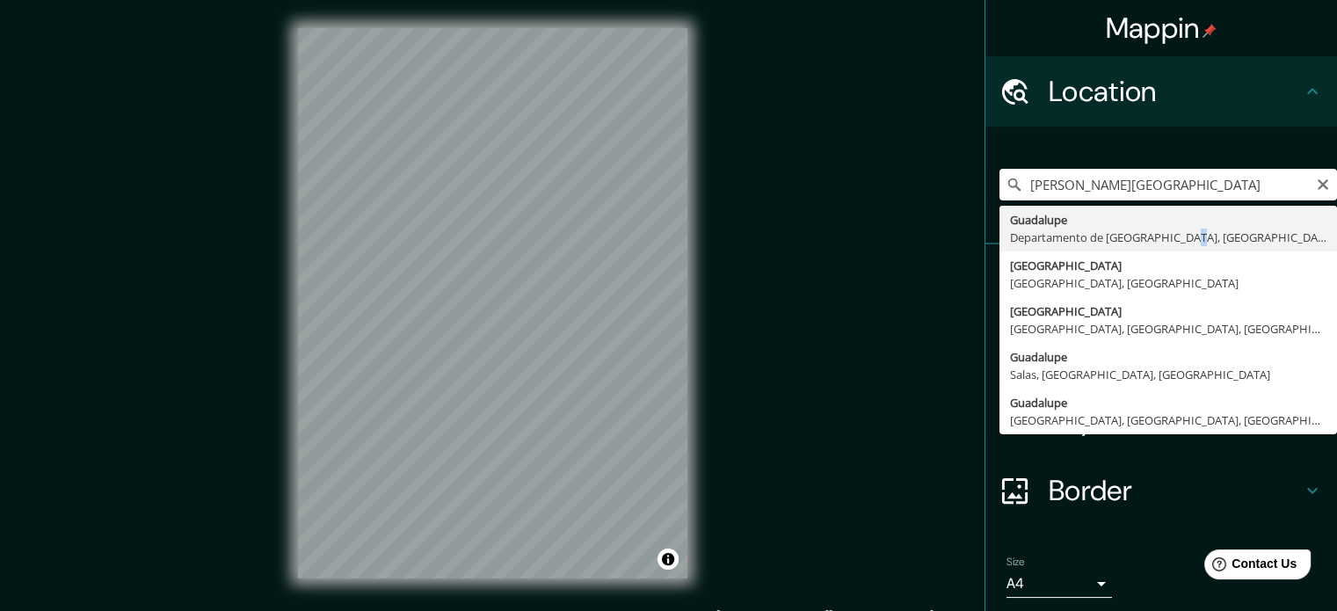
type input "[GEOGRAPHIC_DATA], [GEOGRAPHIC_DATA], [GEOGRAPHIC_DATA]"
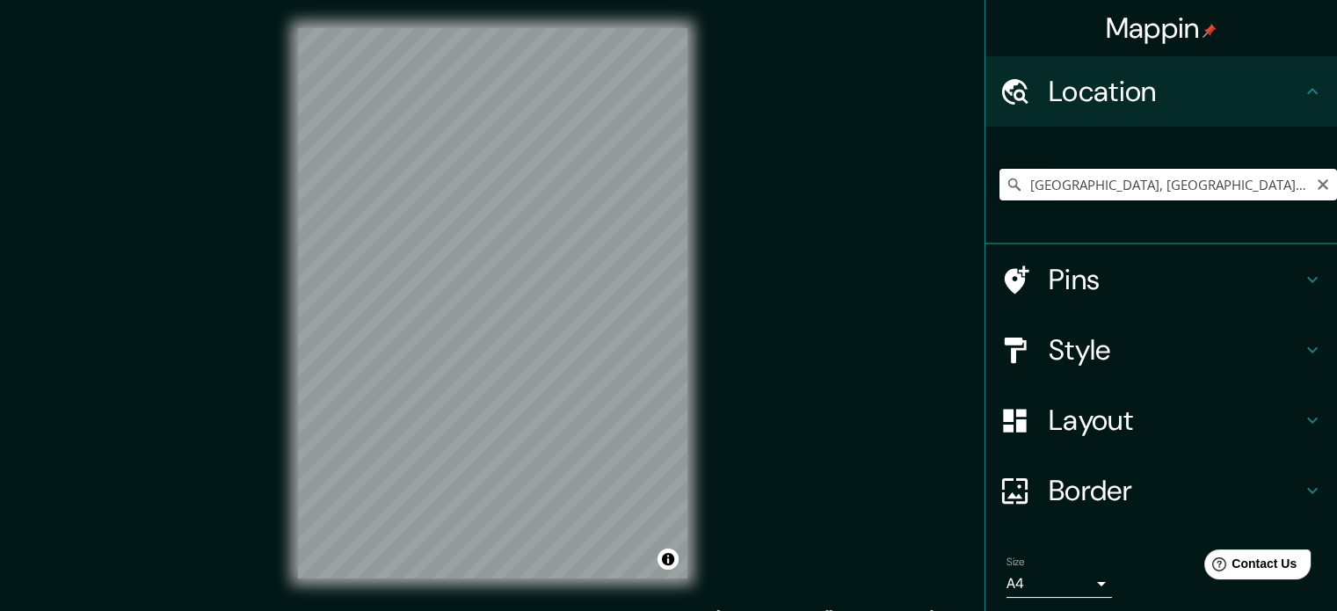
click at [1115, 173] on input "[GEOGRAPHIC_DATA], [GEOGRAPHIC_DATA], [GEOGRAPHIC_DATA]" at bounding box center [1167, 185] width 337 height 32
click at [1154, 175] on input "[GEOGRAPHIC_DATA], [GEOGRAPHIC_DATA], [GEOGRAPHIC_DATA]" at bounding box center [1167, 185] width 337 height 32
click at [1101, 475] on h4 "Border" at bounding box center [1174, 490] width 253 height 35
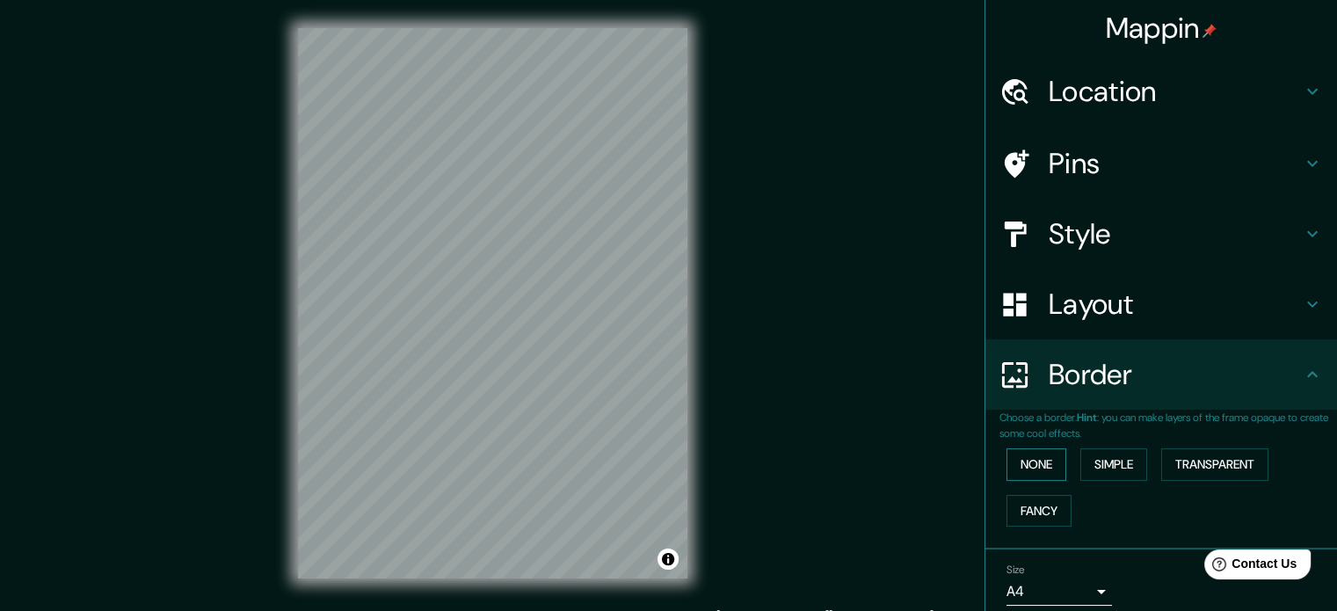
click at [1040, 467] on button "None" at bounding box center [1036, 464] width 60 height 33
click at [1080, 467] on button "Simple" at bounding box center [1113, 464] width 67 height 33
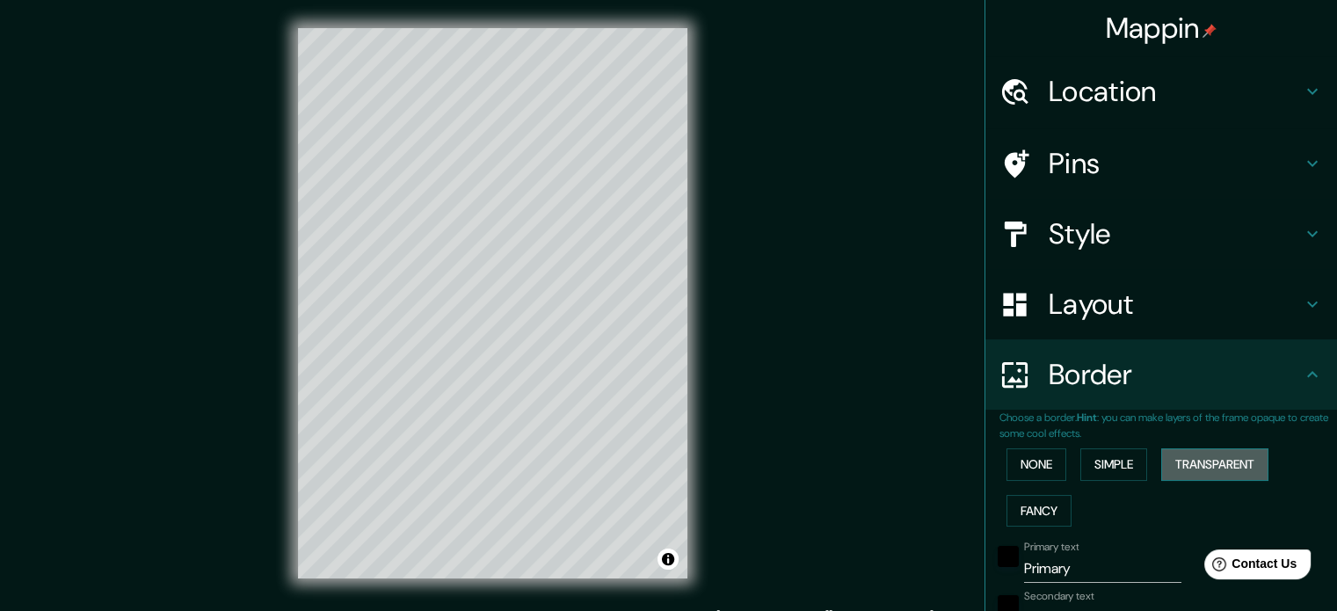
click at [1230, 470] on button "Transparent" at bounding box center [1214, 464] width 107 height 33
click at [1042, 516] on button "Fancy" at bounding box center [1038, 511] width 65 height 33
click at [1028, 474] on button "None" at bounding box center [1036, 464] width 60 height 33
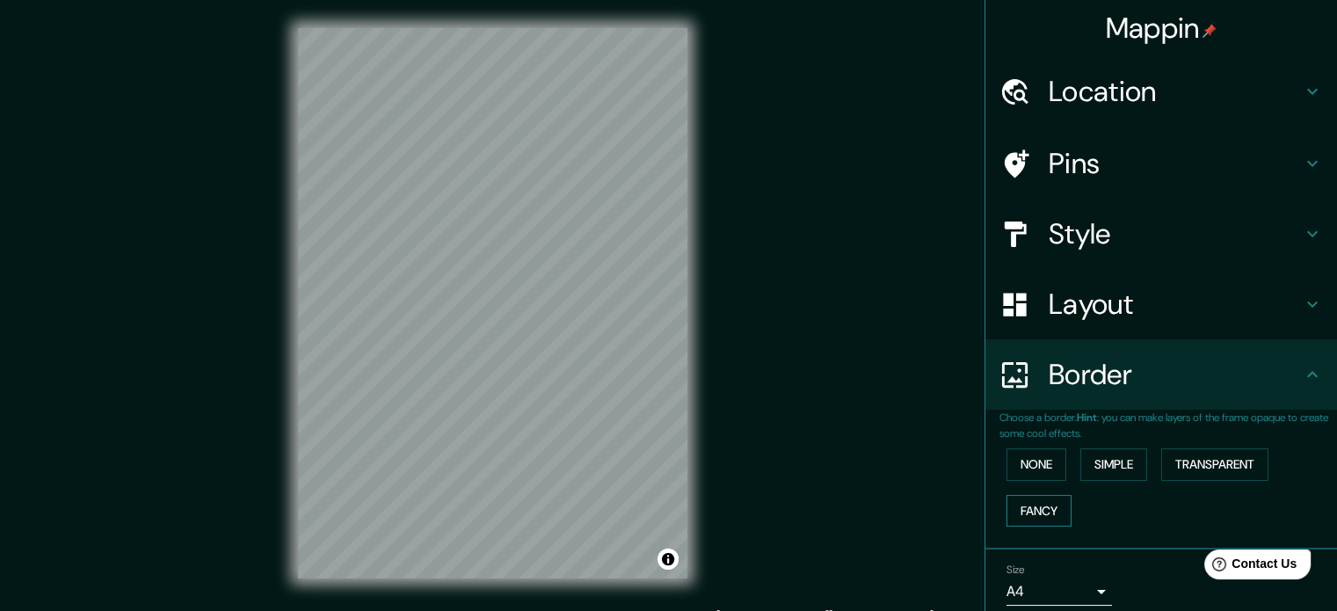
click at [1033, 495] on button "Fancy" at bounding box center [1038, 511] width 65 height 33
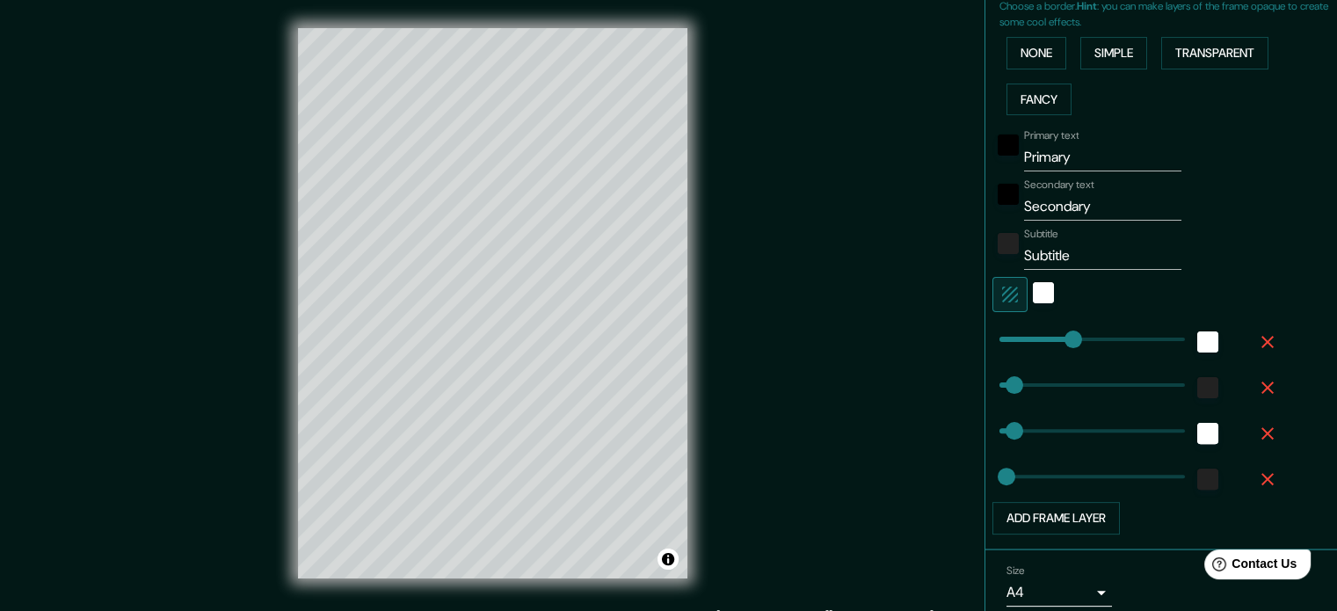
scroll to position [478, 0]
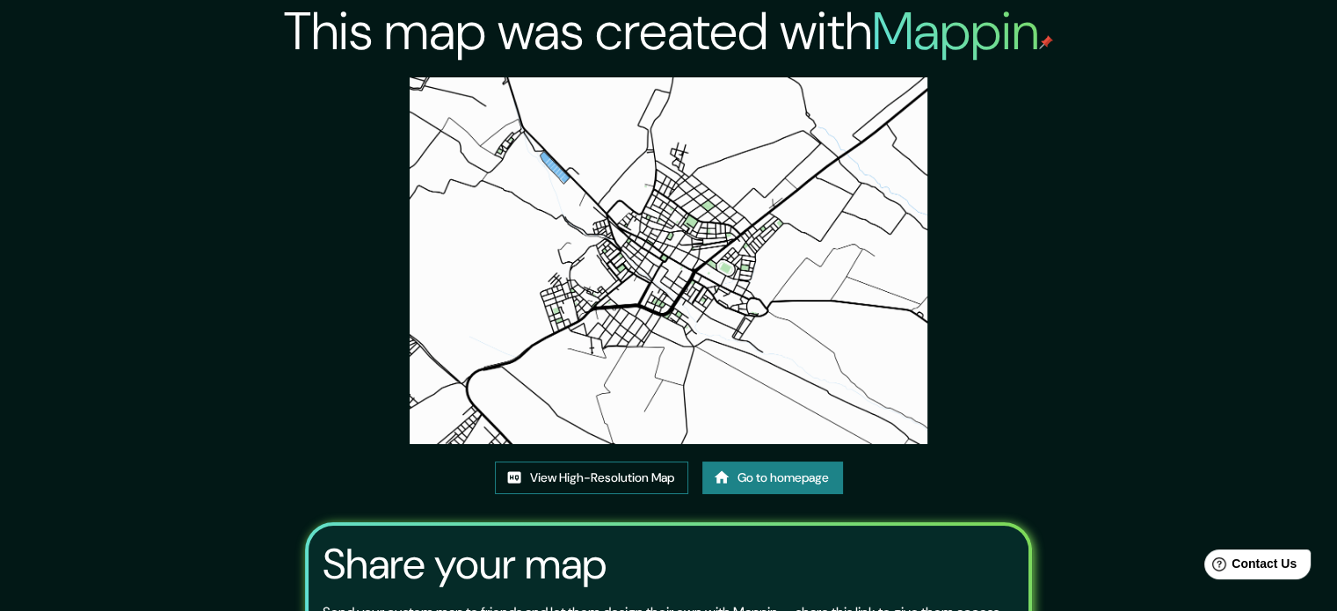
click at [657, 474] on link "View High-Resolution Map" at bounding box center [591, 477] width 193 height 33
